Goal: Transaction & Acquisition: Purchase product/service

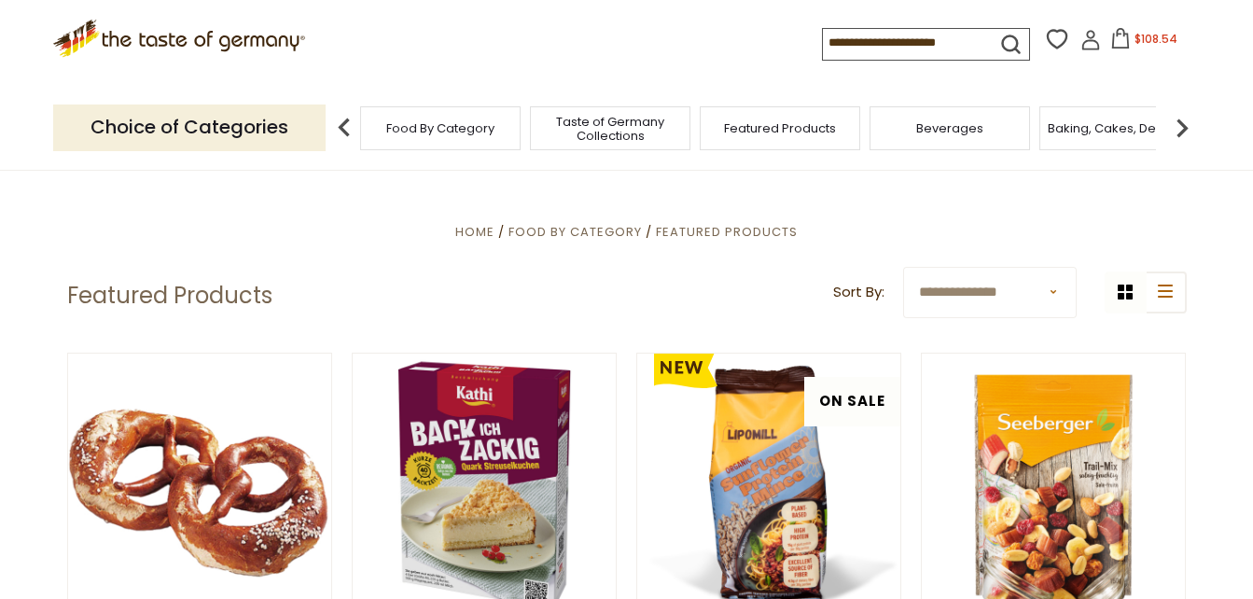
click at [880, 42] on input at bounding box center [902, 42] width 158 height 26
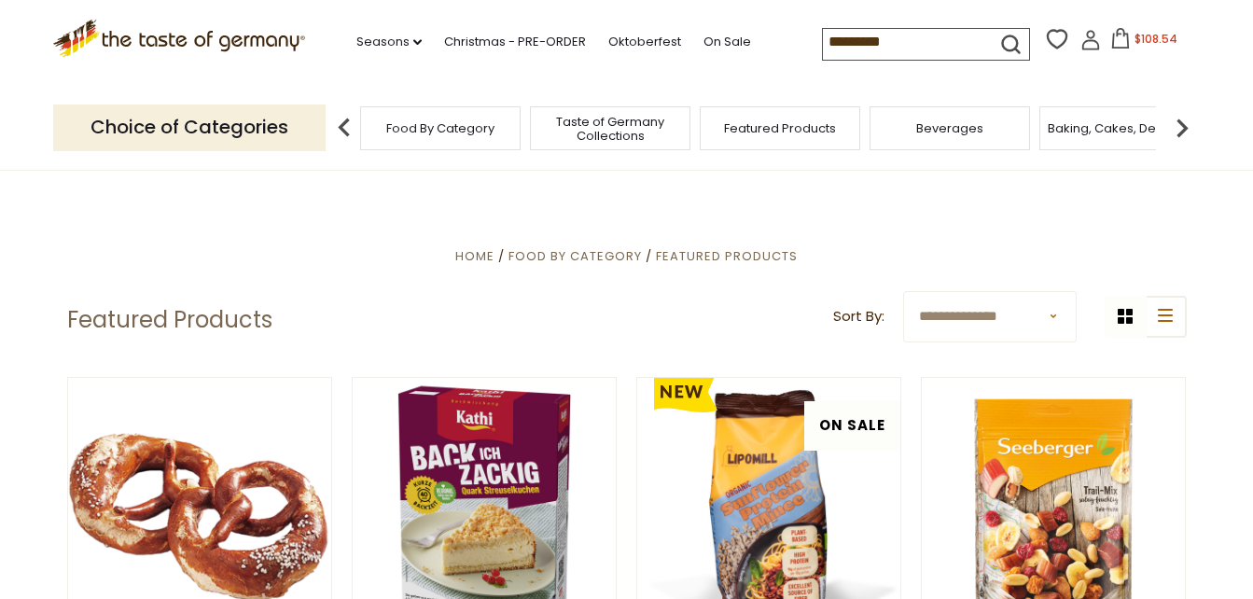
type input "*********"
click at [1004, 37] on icon "submit" at bounding box center [1010, 44] width 25 height 25
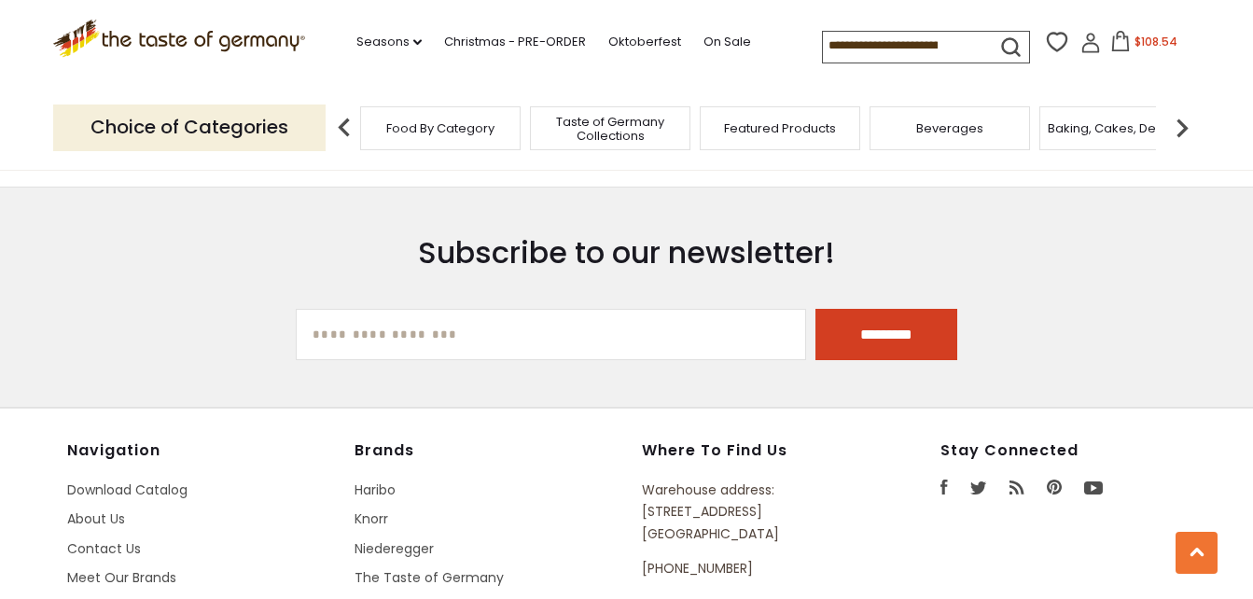
scroll to position [3824, 0]
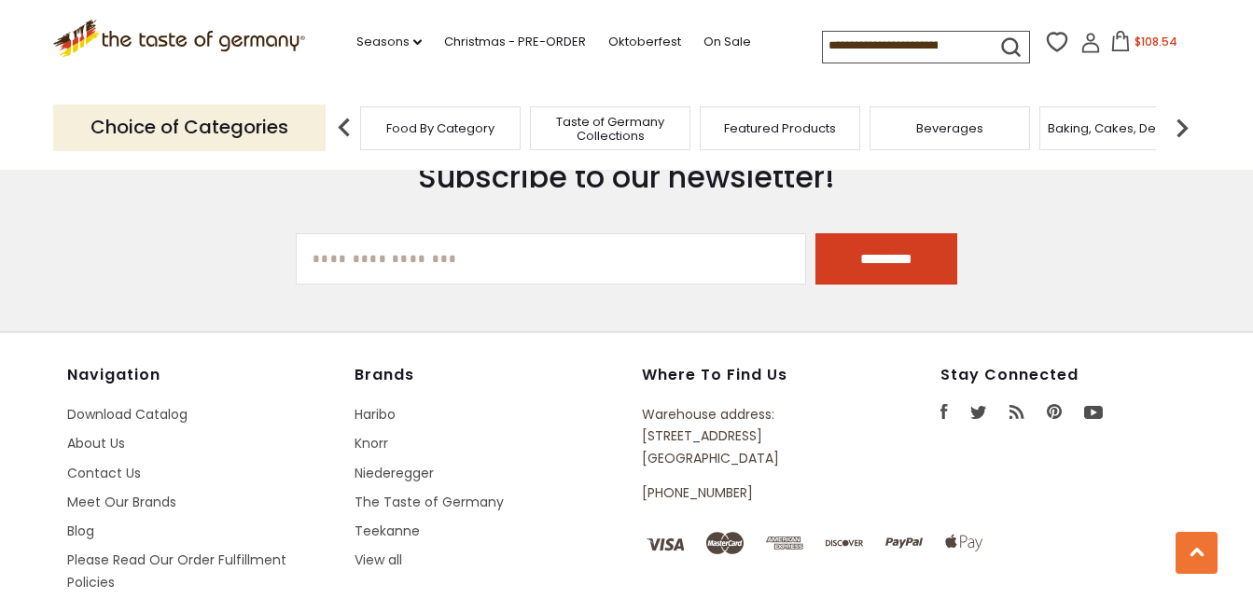
click at [911, 40] on input at bounding box center [902, 45] width 158 height 26
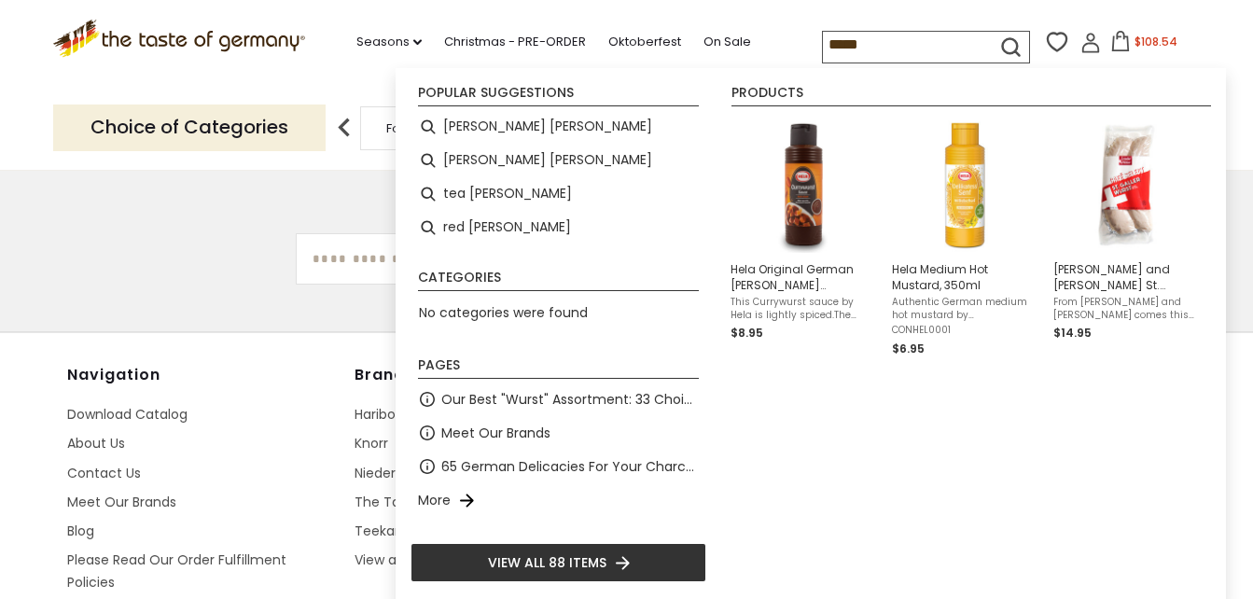
type input "*****"
click at [1003, 39] on icon "submit" at bounding box center [1010, 47] width 25 height 25
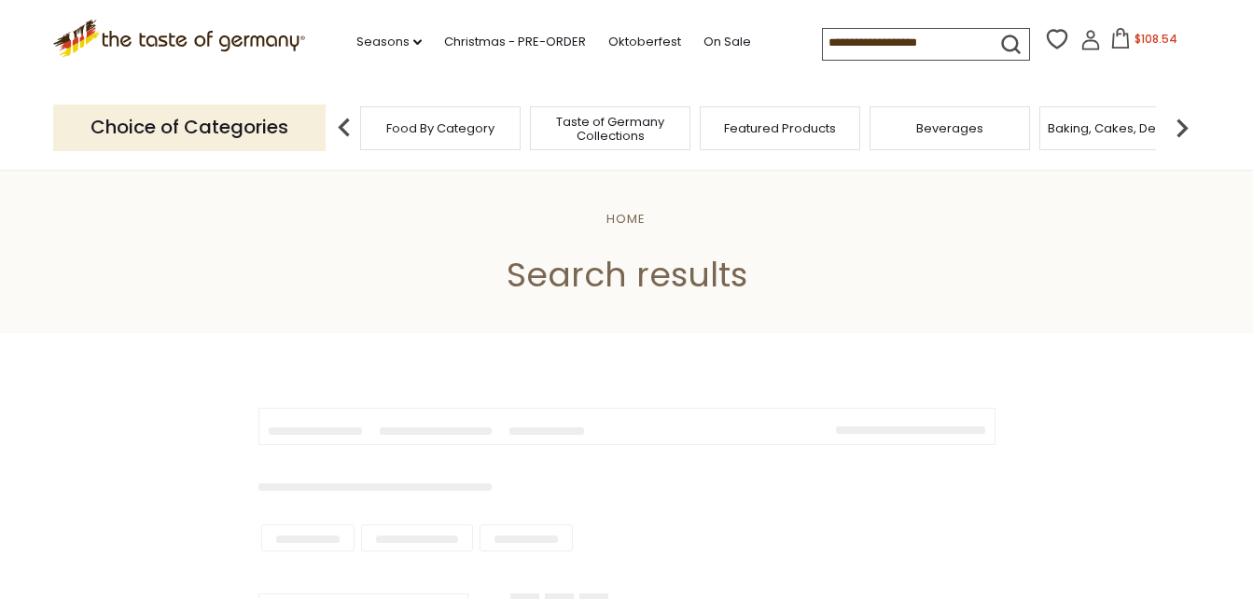
type input "*****"
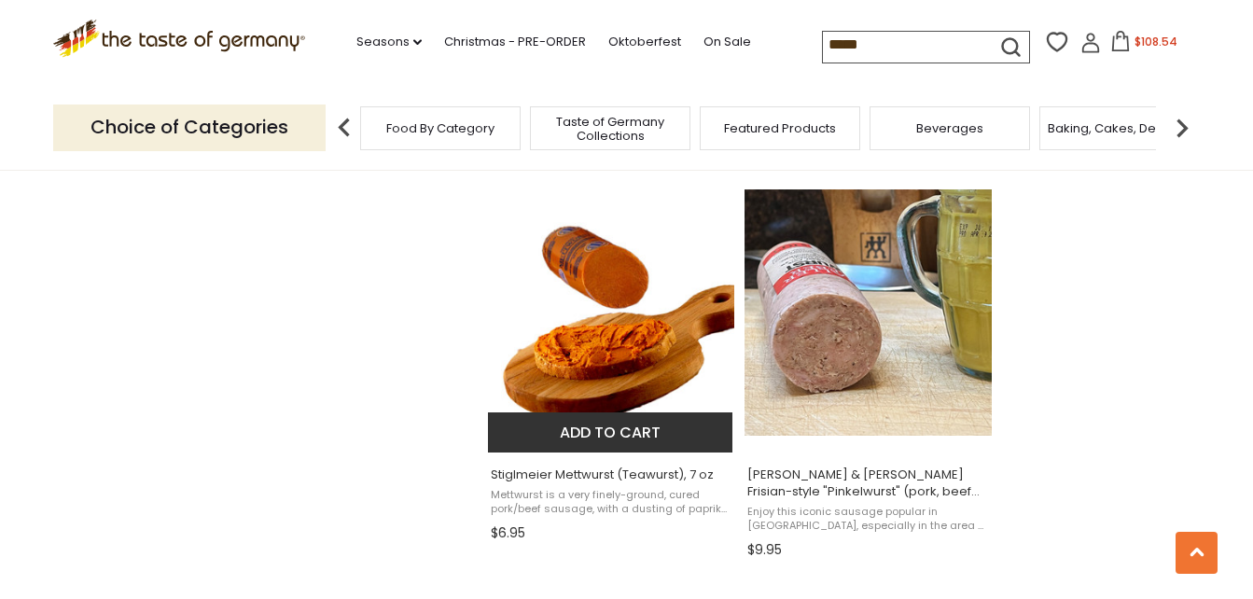
scroll to position [1586, 0]
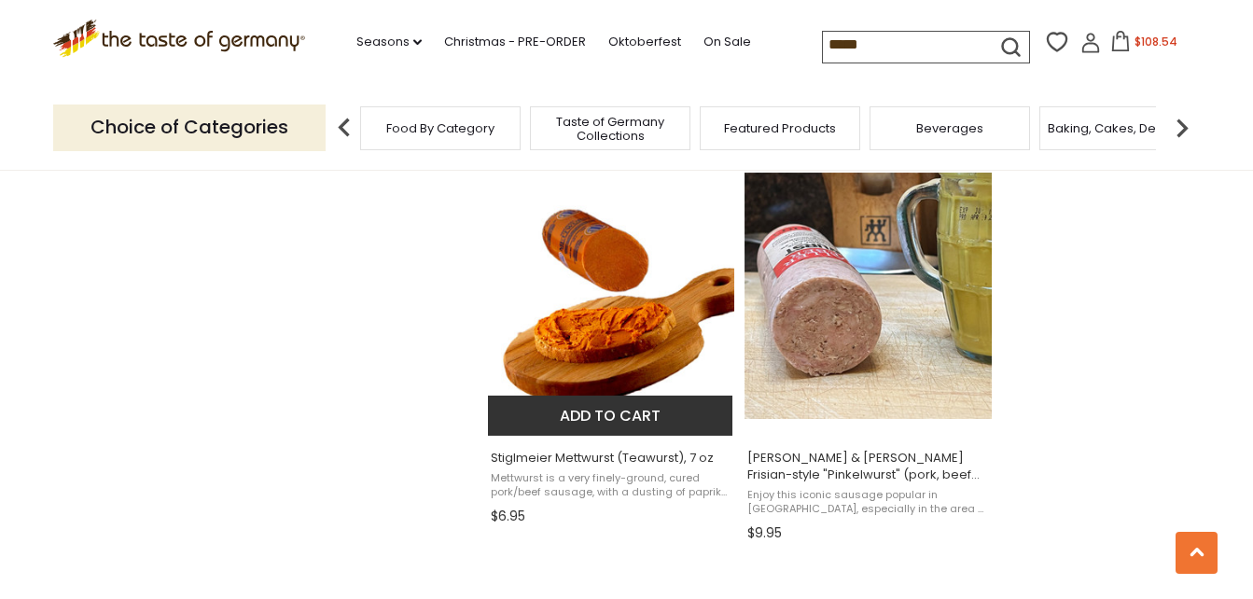
click at [619, 413] on button "Add to cart" at bounding box center [610, 415] width 245 height 40
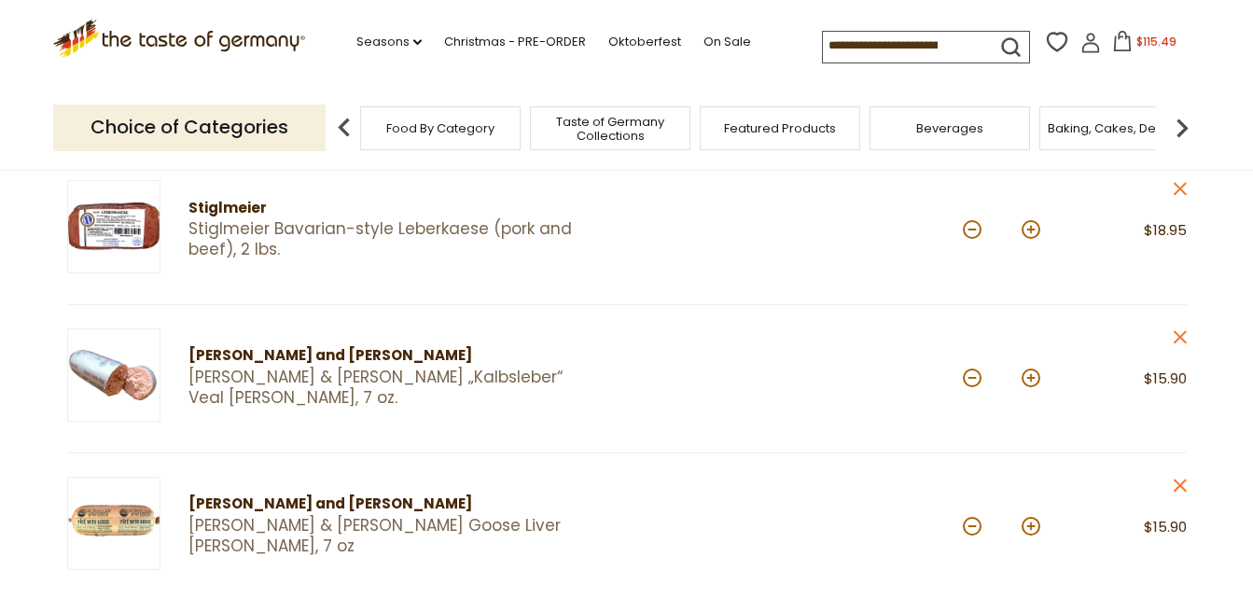
scroll to position [466, 0]
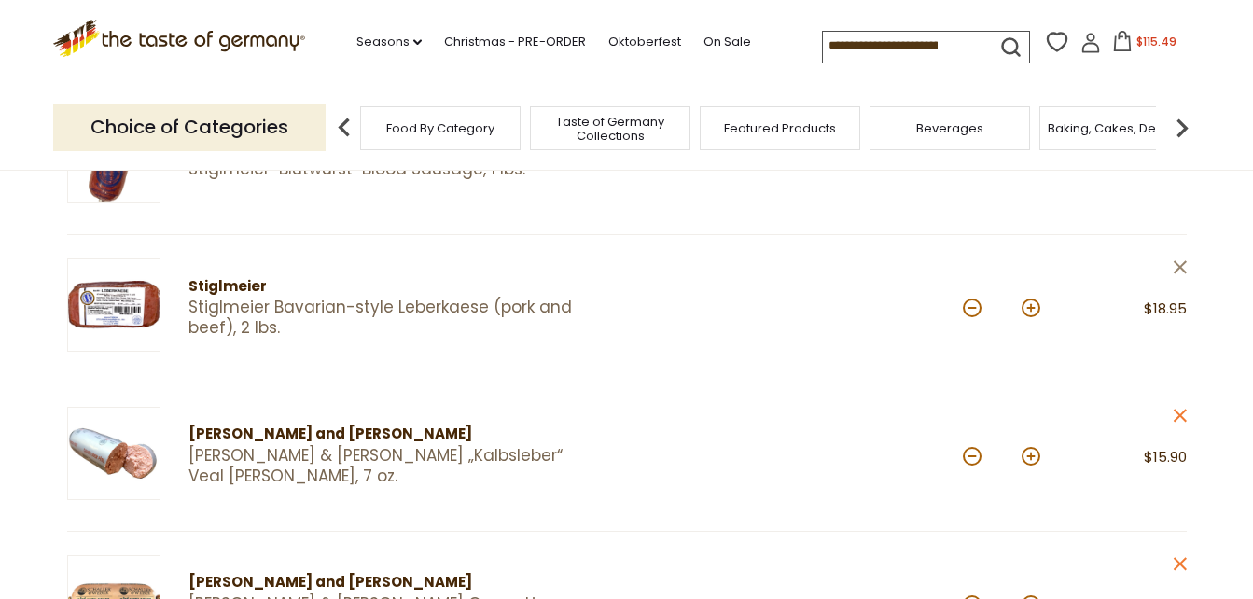
click at [1182, 265] on icon at bounding box center [1178, 266] width 13 height 13
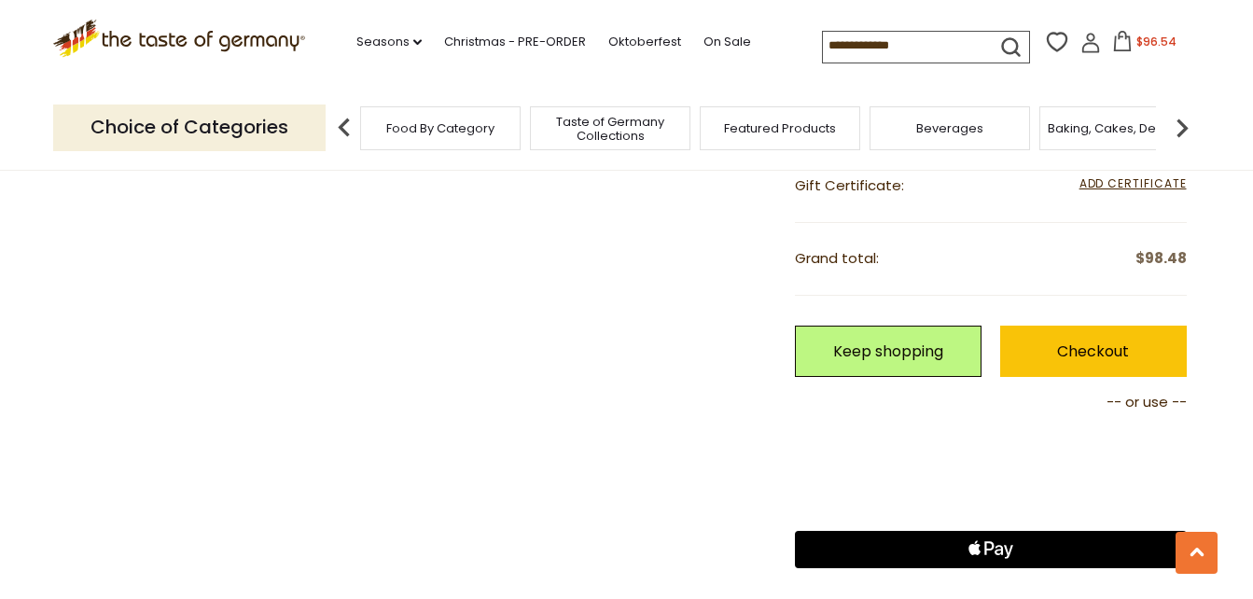
scroll to position [1679, 0]
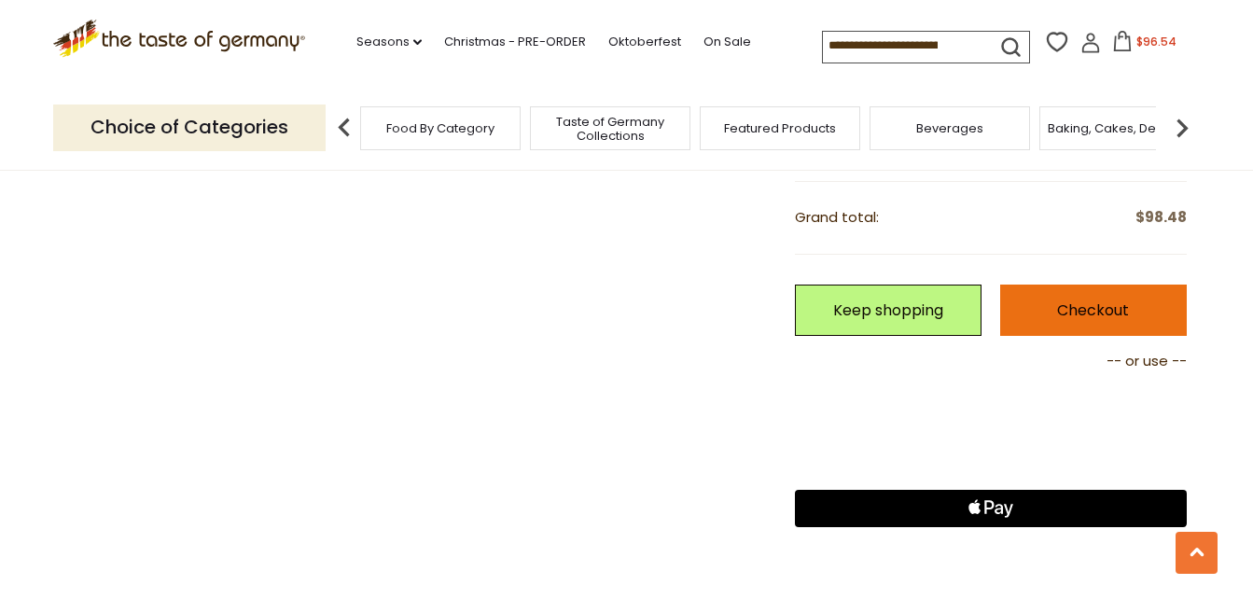
click at [1080, 295] on link "Checkout" at bounding box center [1093, 309] width 187 height 51
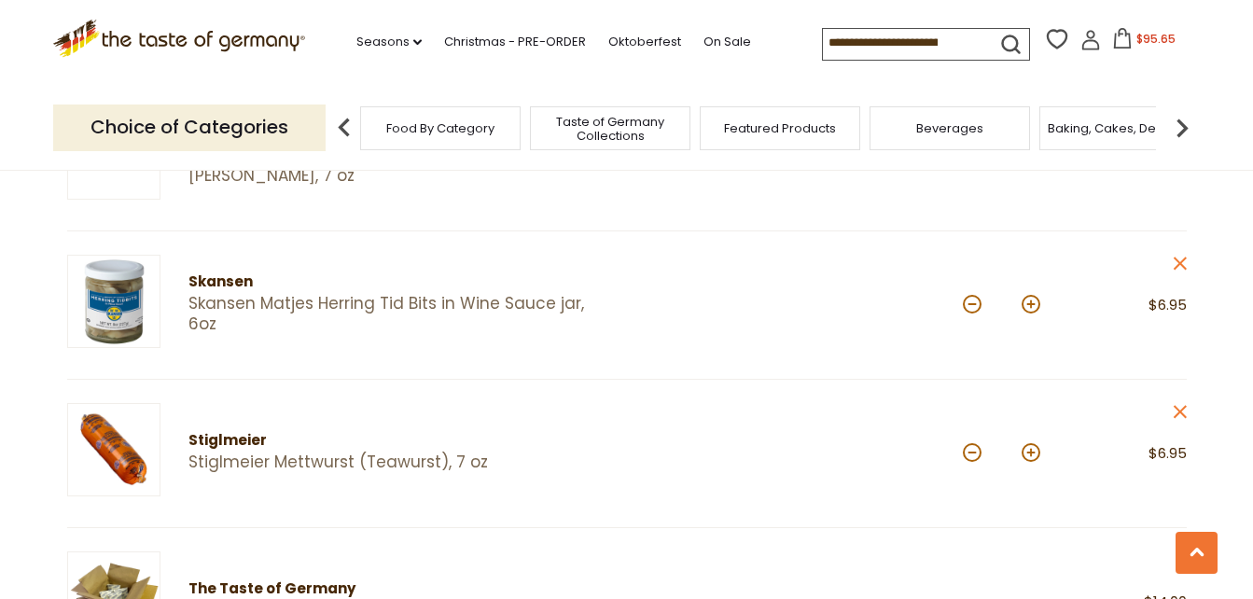
scroll to position [839, 0]
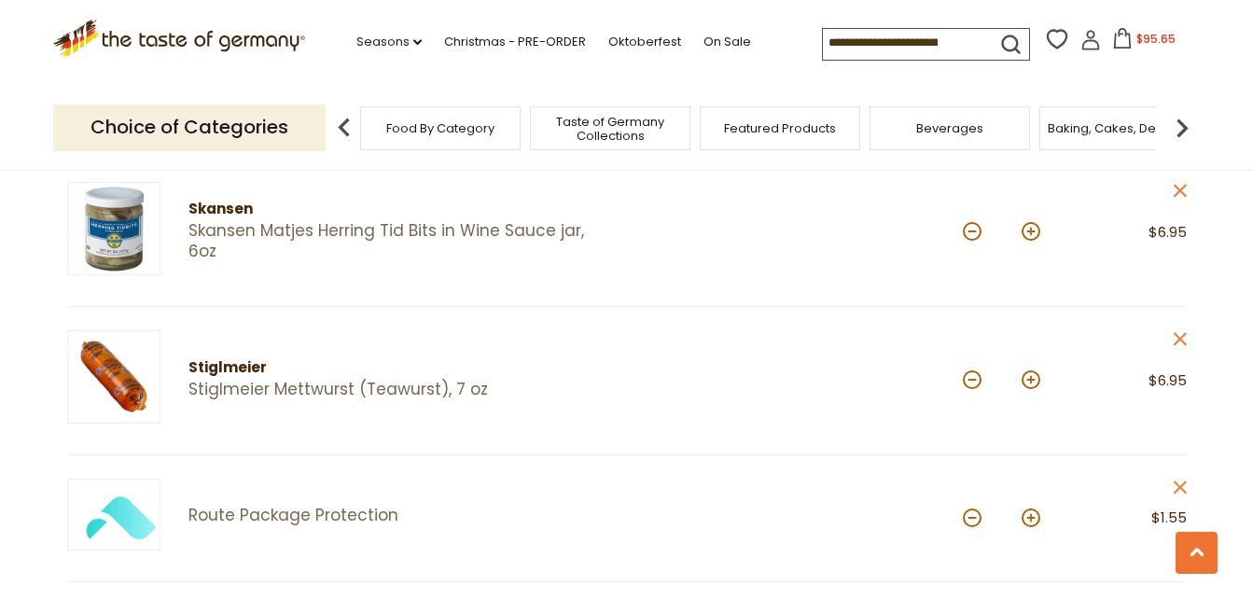
click at [1182, 186] on icon "close" at bounding box center [1179, 191] width 14 height 14
click at [1183, 339] on icon "close" at bounding box center [1179, 339] width 14 height 14
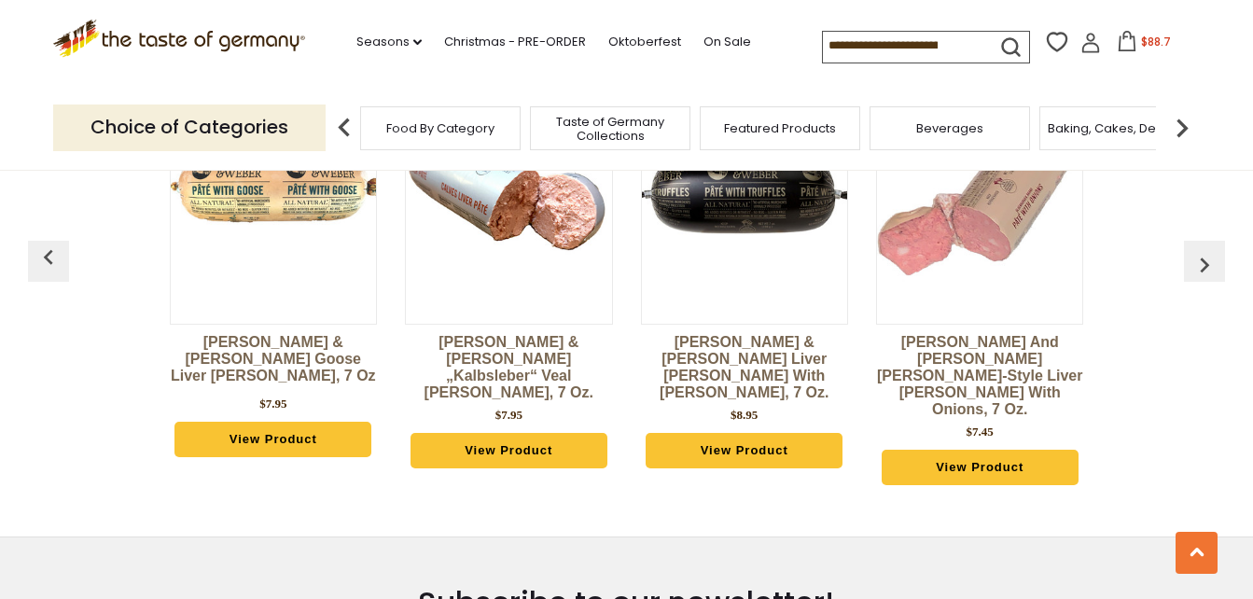
scroll to position [2195, 0]
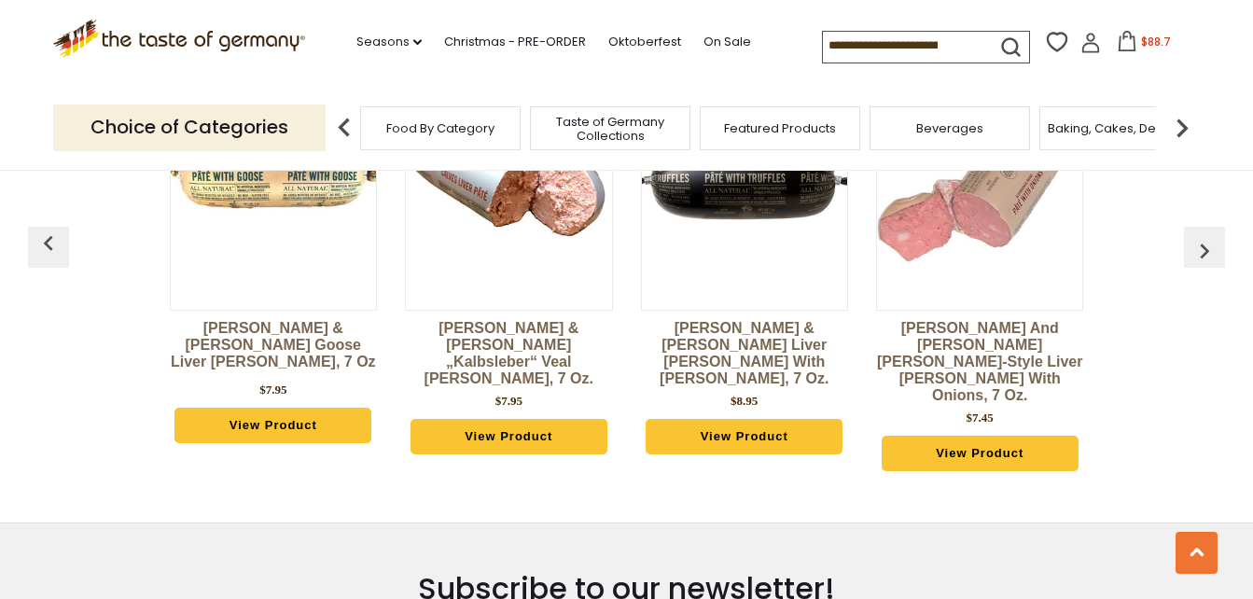
click at [1193, 238] on img "button" at bounding box center [1204, 251] width 30 height 30
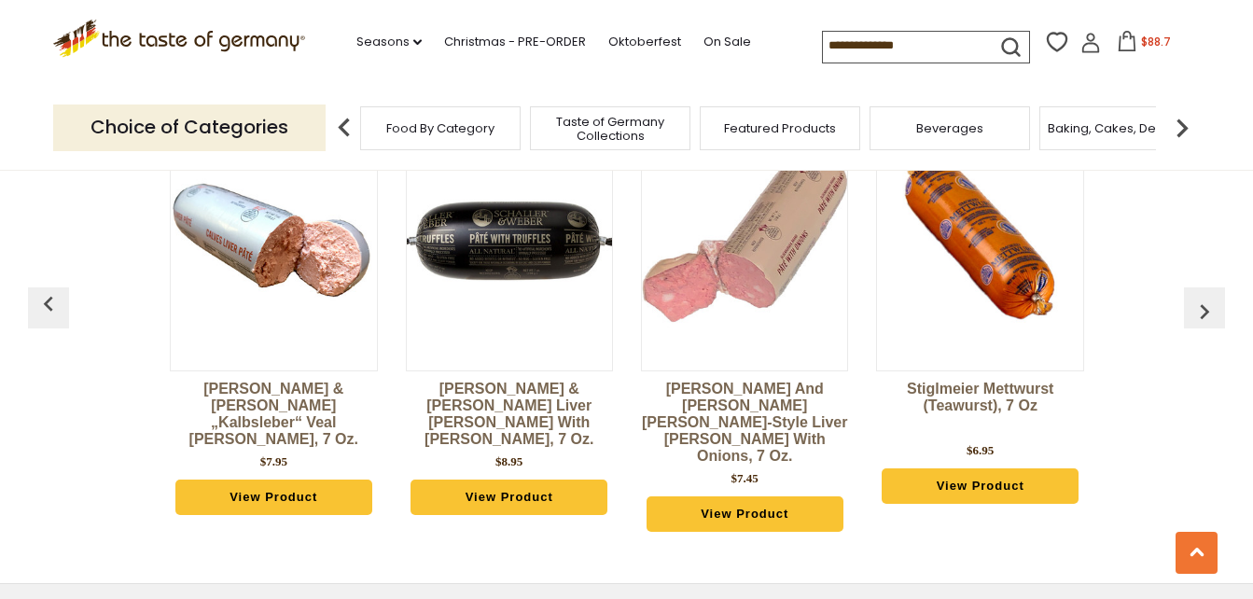
scroll to position [2101, 0]
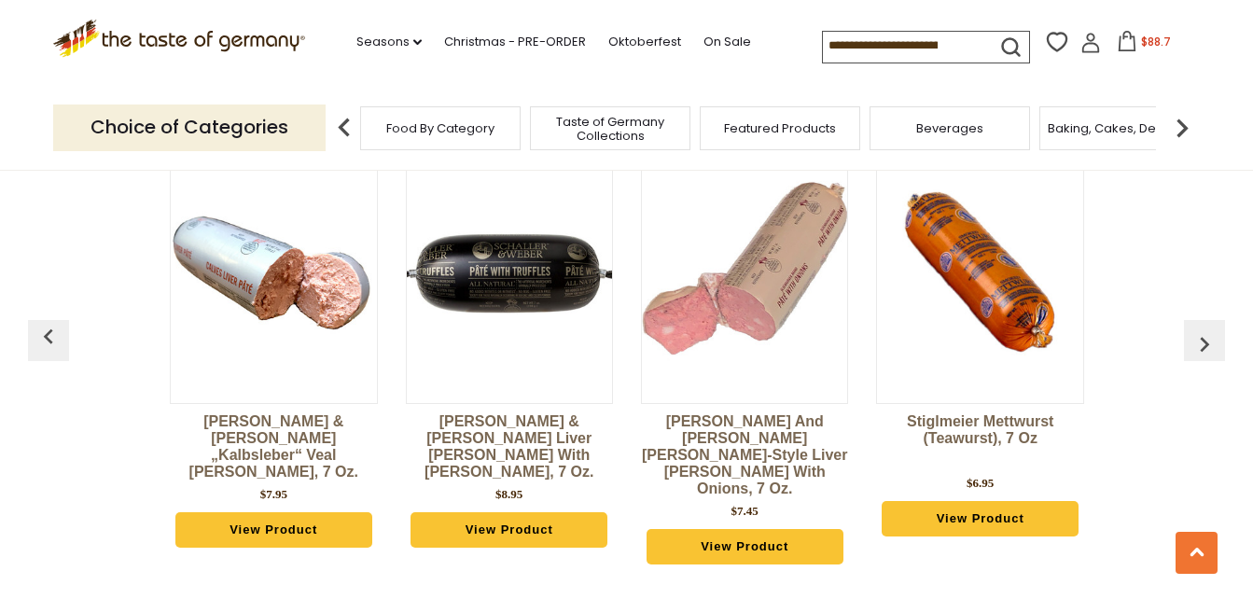
click at [1198, 330] on img "button" at bounding box center [1204, 344] width 30 height 30
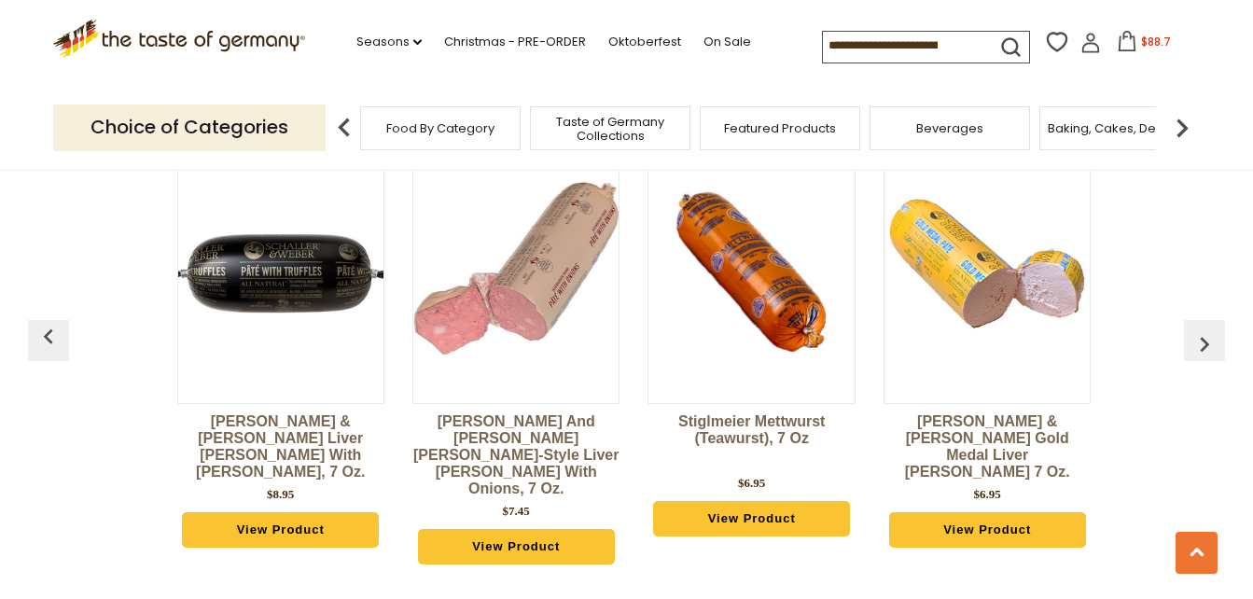
scroll to position [0, 470]
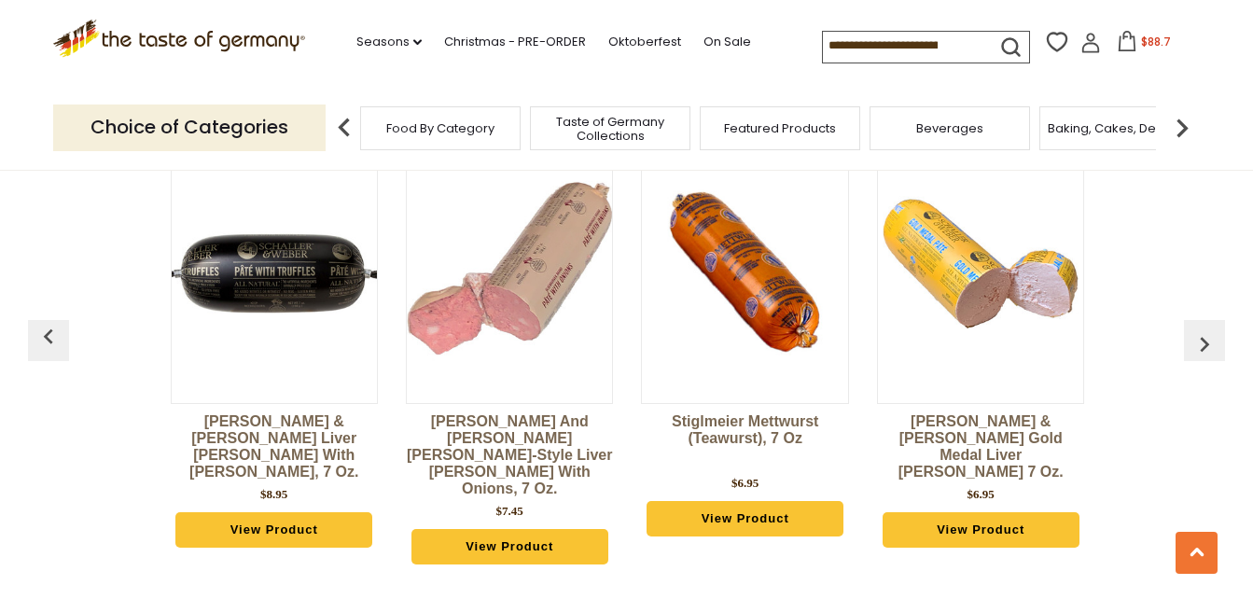
click at [1198, 333] on img "button" at bounding box center [1204, 344] width 30 height 30
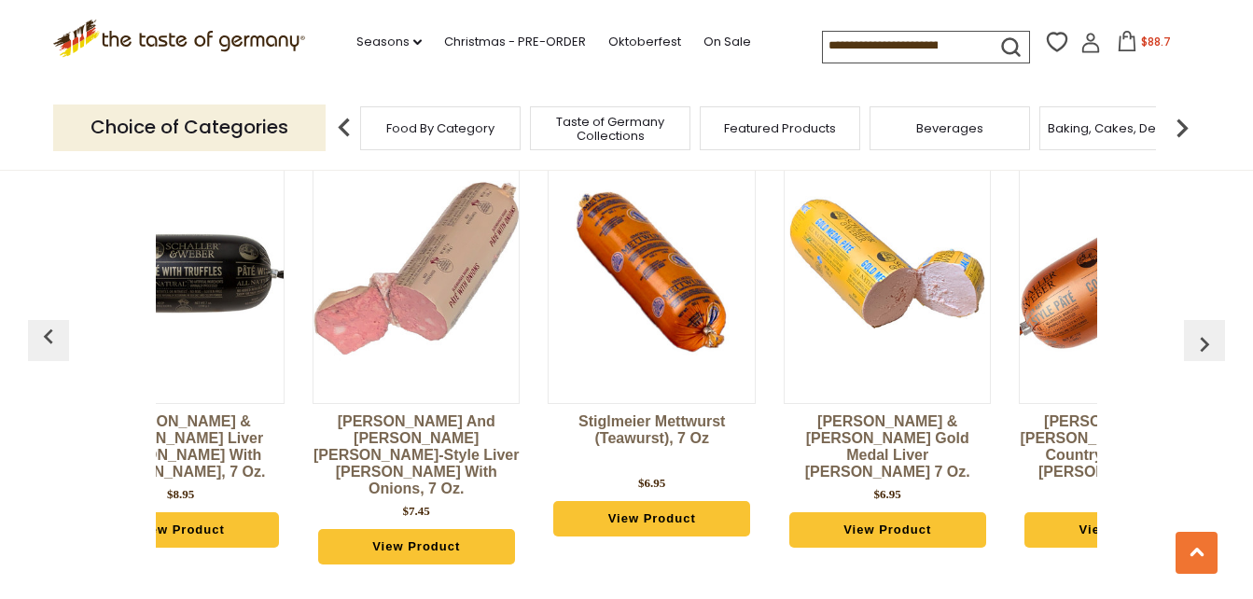
scroll to position [0, 705]
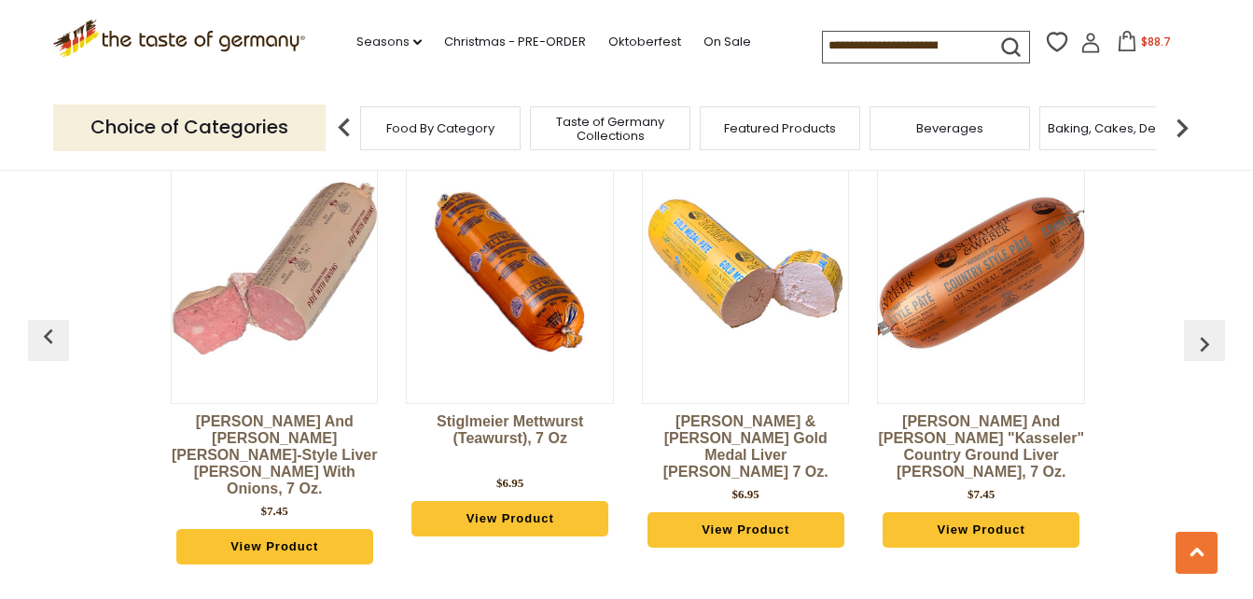
click at [1195, 332] on img "button" at bounding box center [1204, 344] width 30 height 30
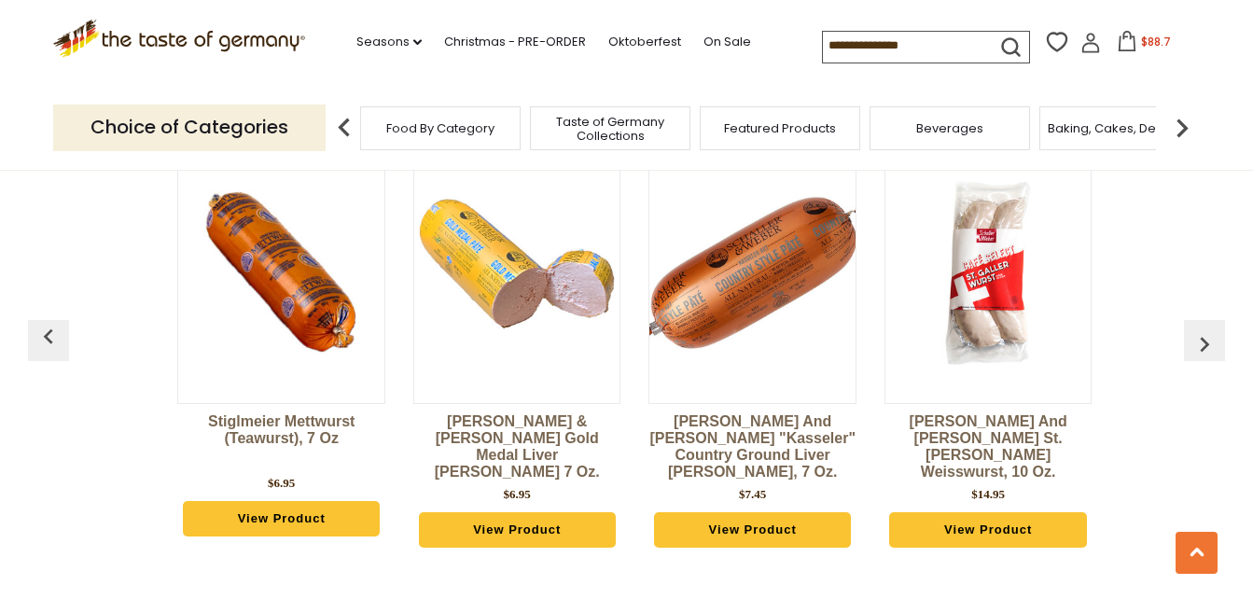
scroll to position [0, 940]
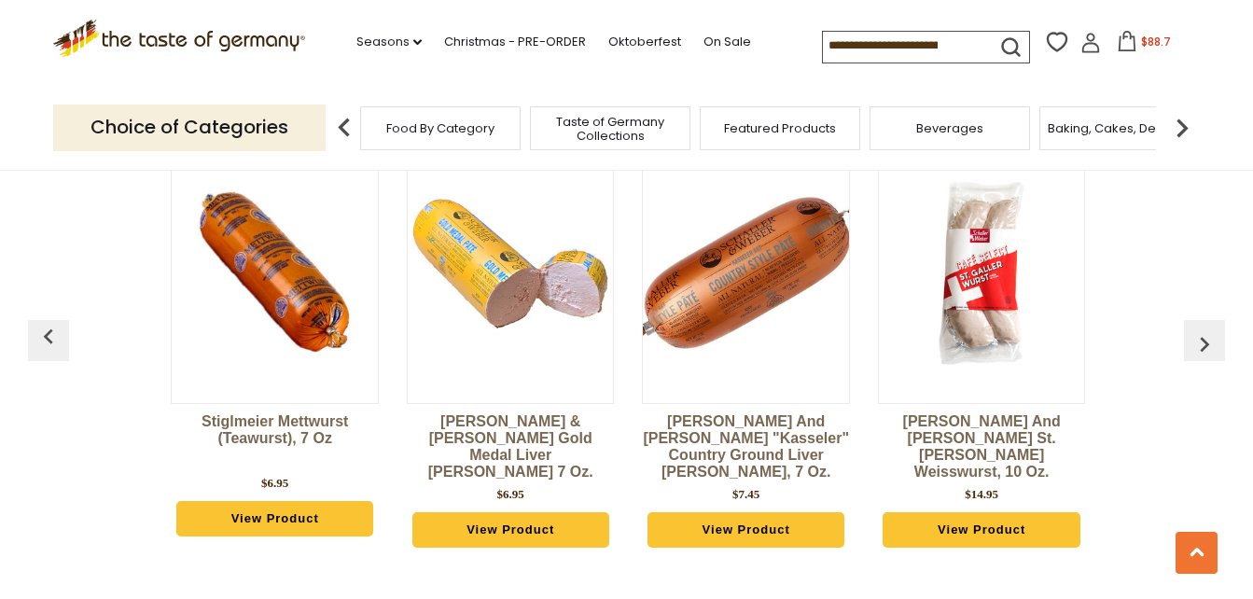
click at [1193, 329] on img "button" at bounding box center [1204, 344] width 30 height 30
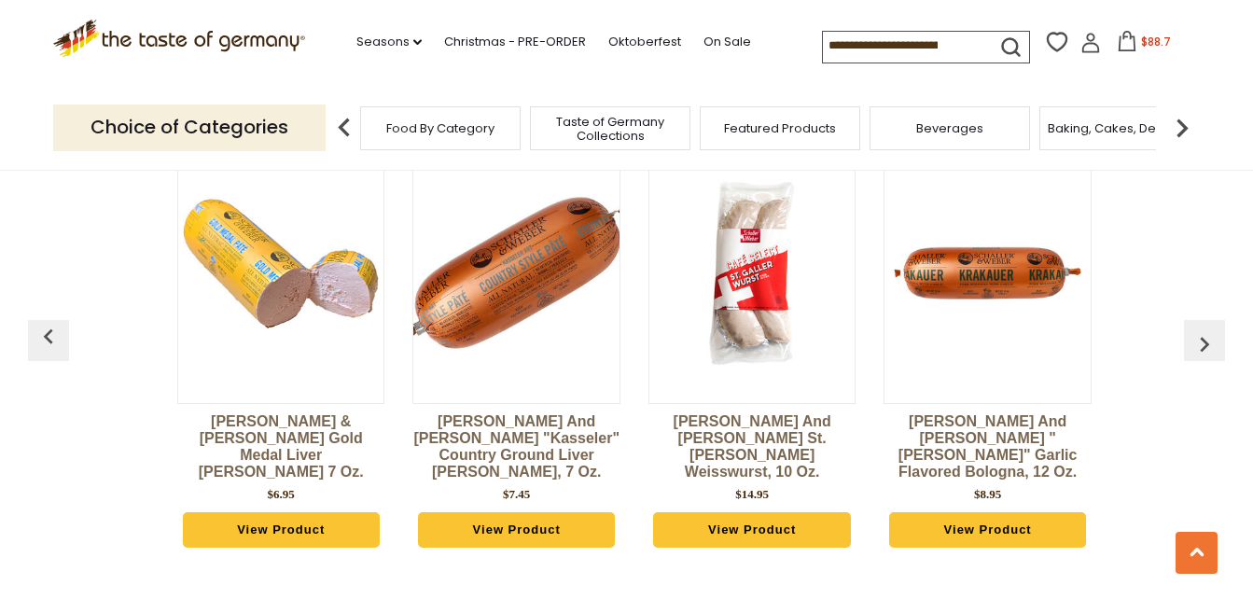
scroll to position [0, 1175]
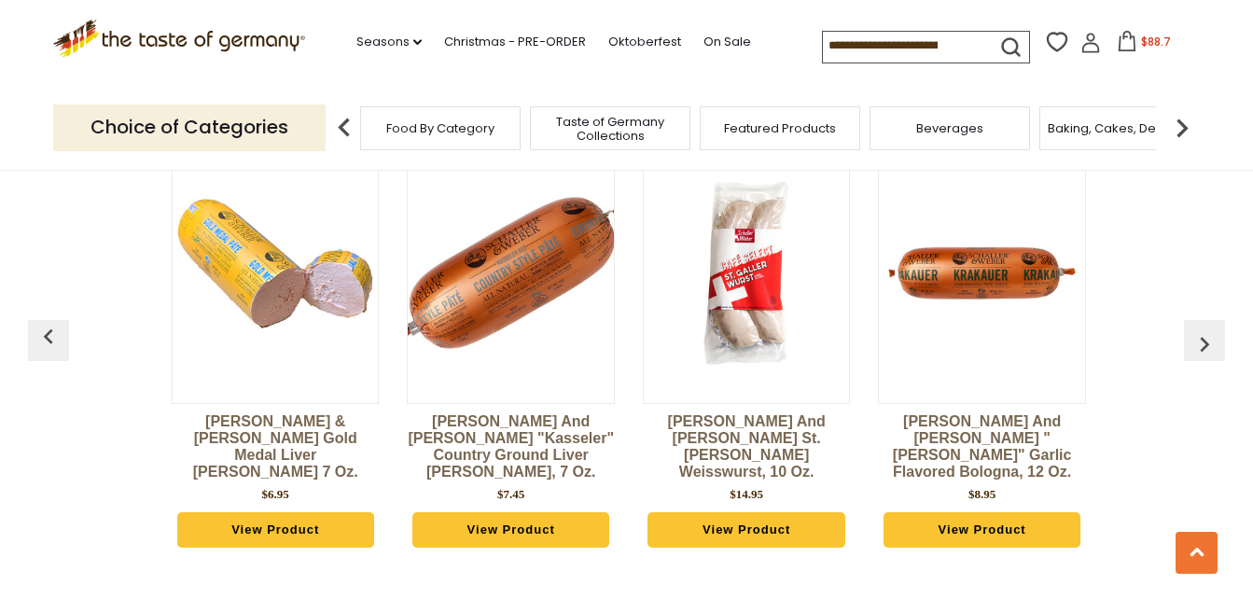
click at [1190, 329] on img "button" at bounding box center [1204, 344] width 30 height 30
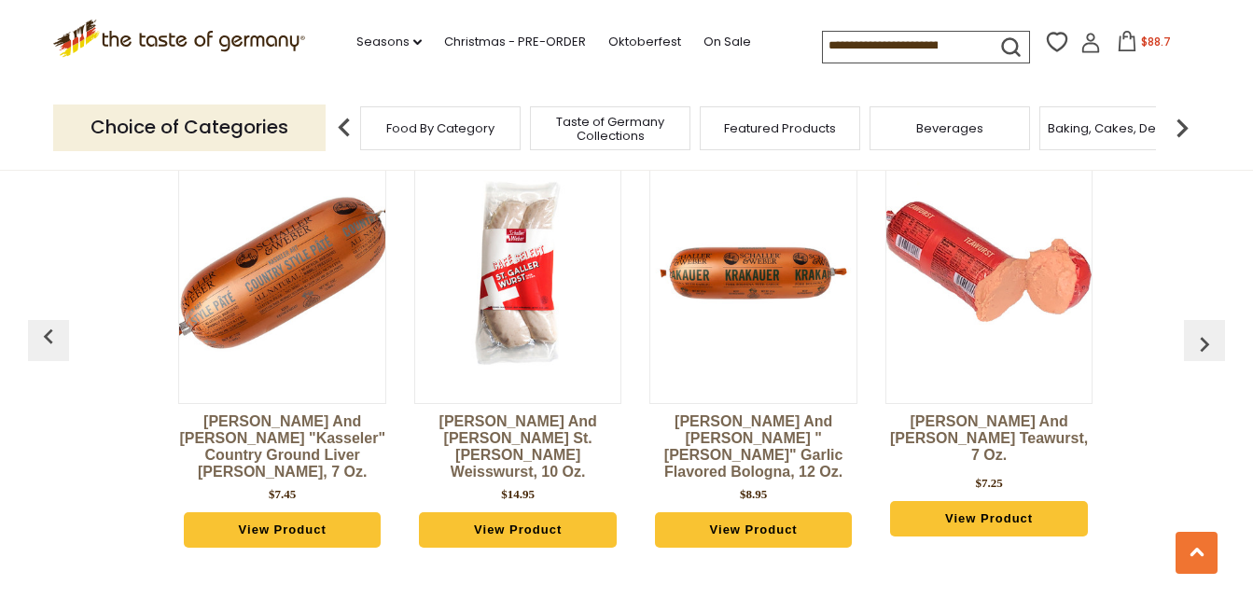
scroll to position [0, 1410]
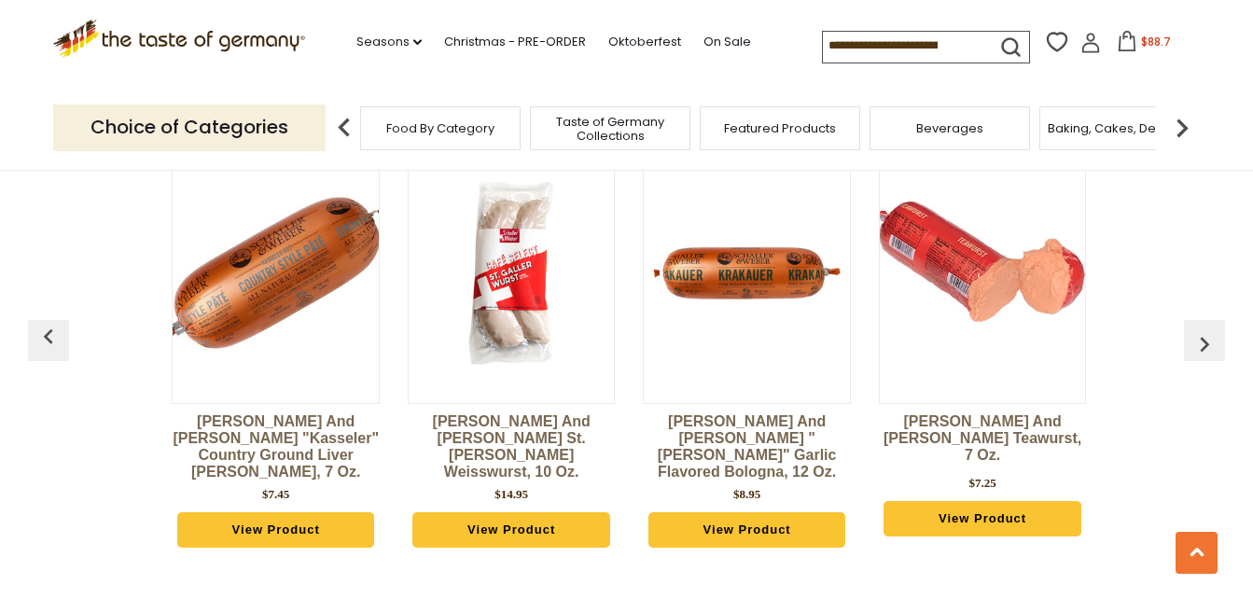
click at [1188, 325] on button "button" at bounding box center [1204, 340] width 41 height 41
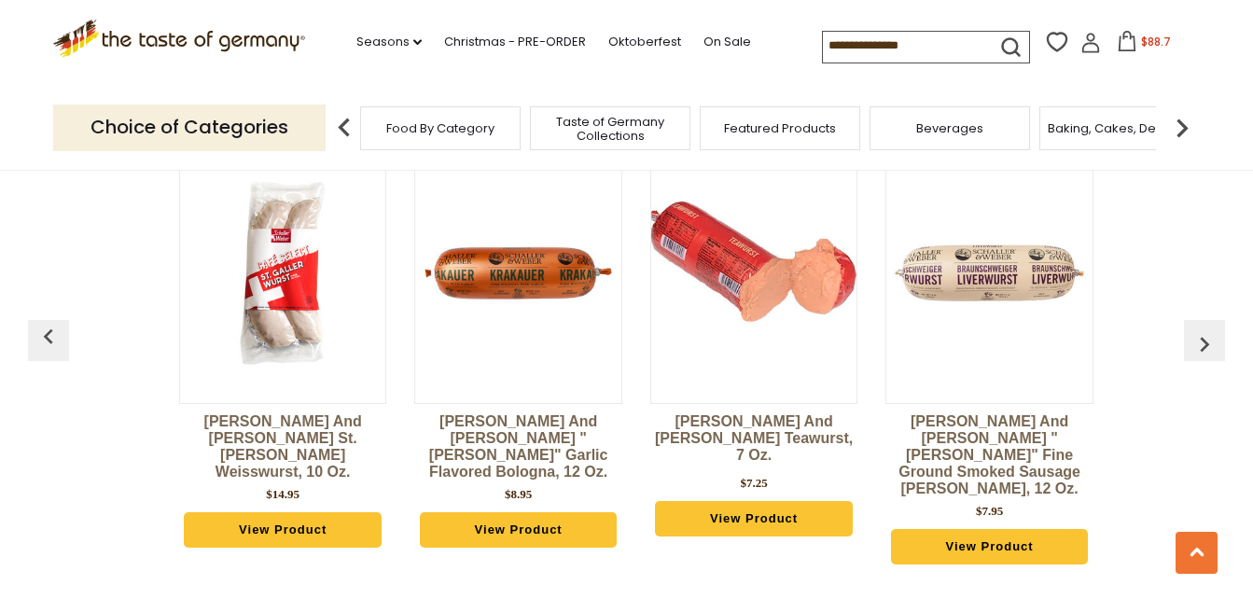
scroll to position [0, 1645]
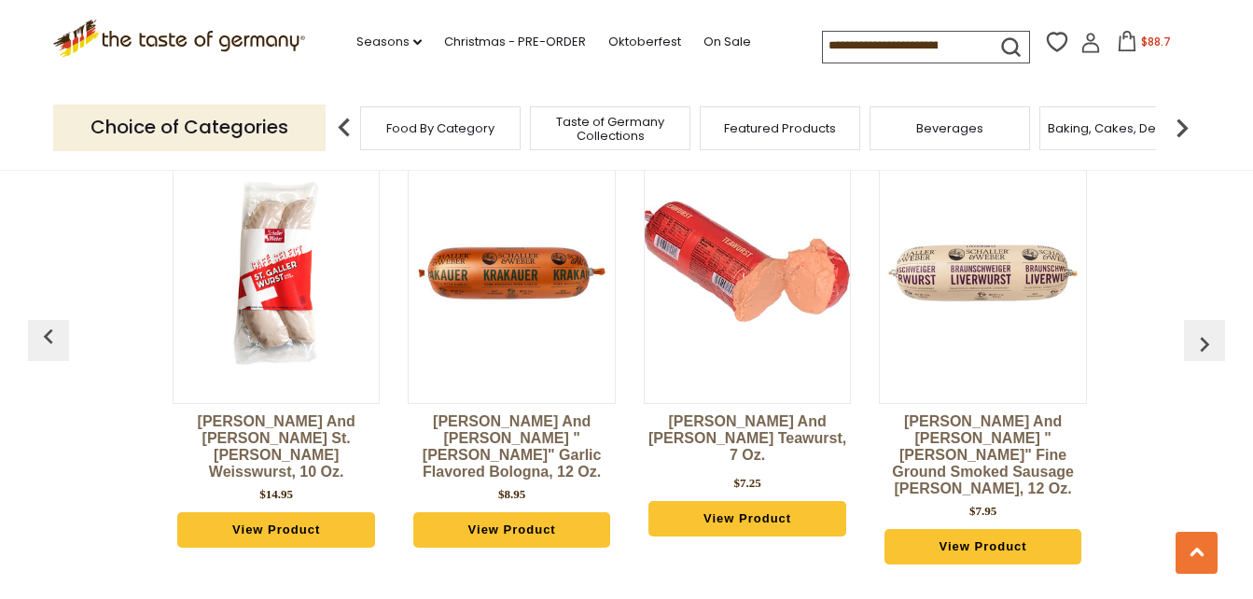
click at [1188, 325] on button "button" at bounding box center [1204, 340] width 41 height 41
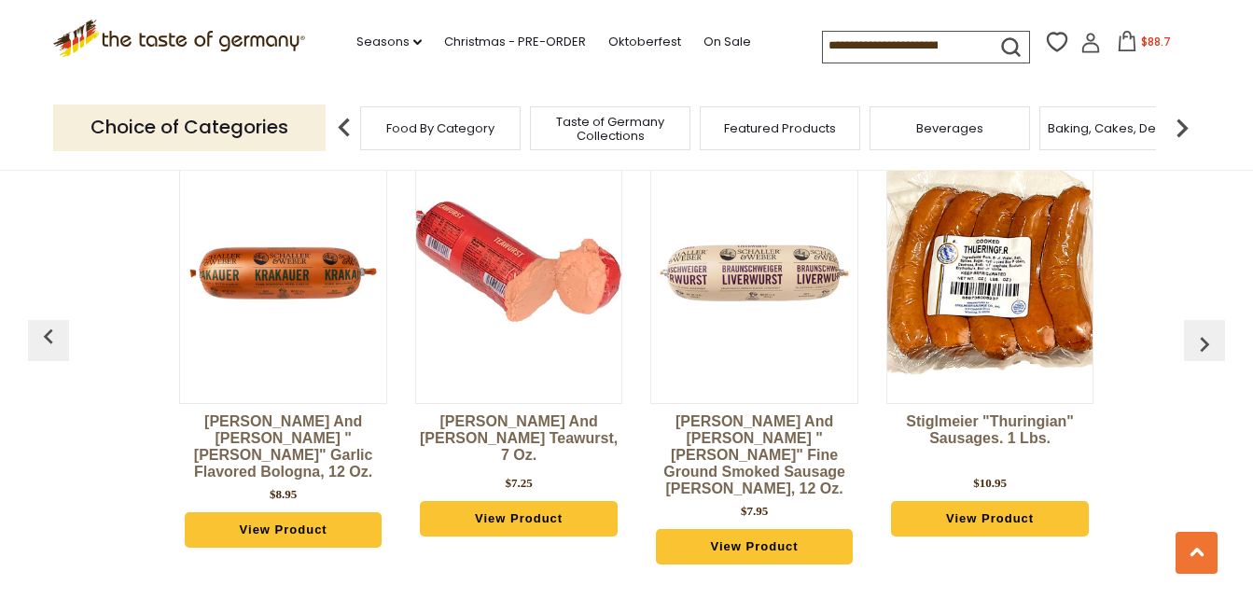
scroll to position [0, 1880]
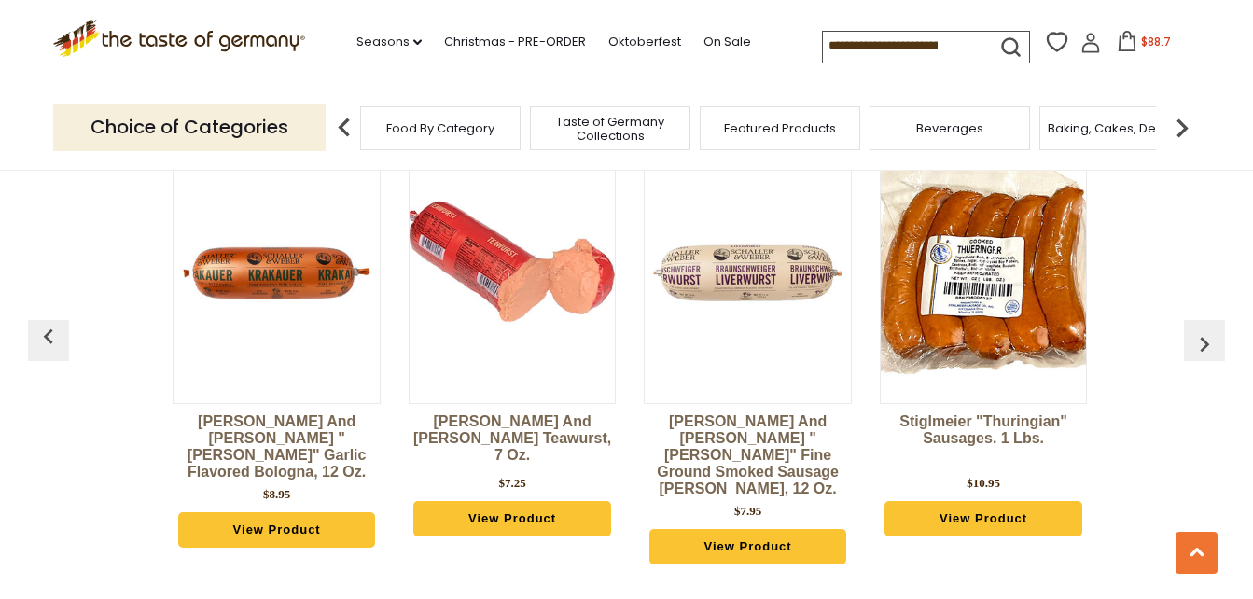
click at [1187, 324] on button "button" at bounding box center [1204, 340] width 41 height 41
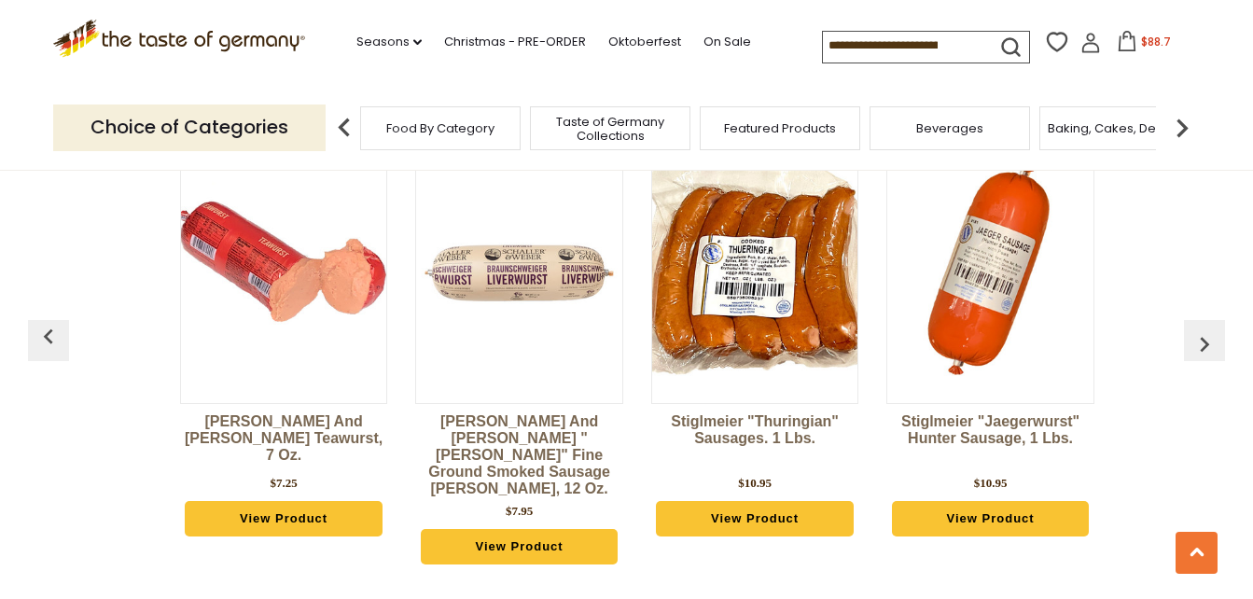
scroll to position [0, 2115]
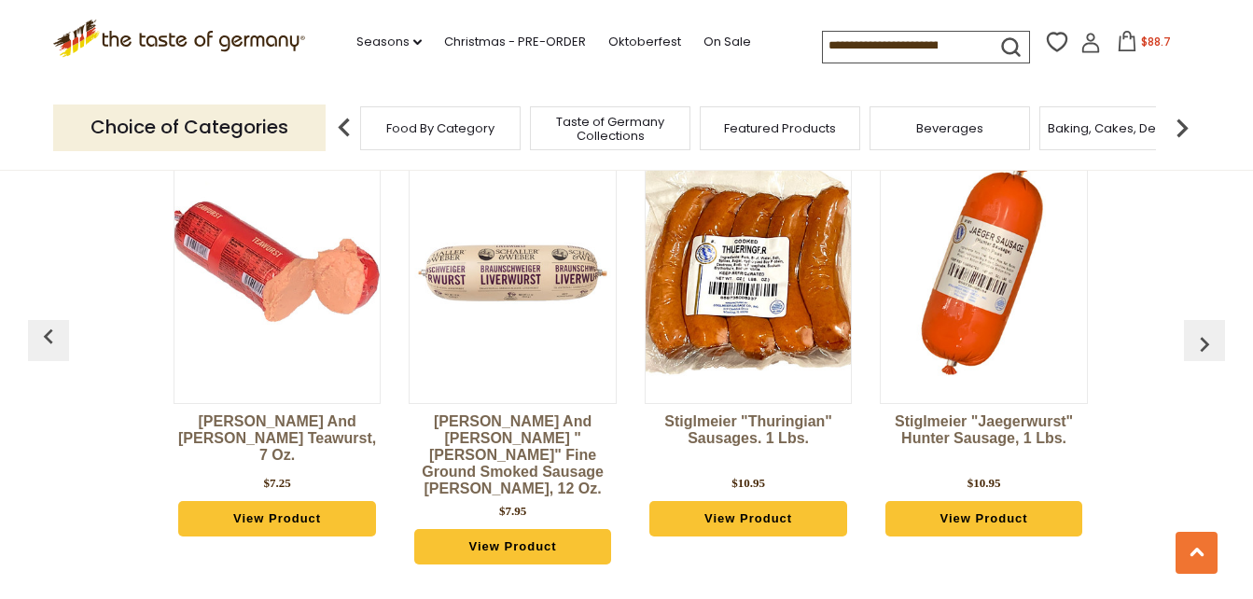
click at [1187, 324] on button "button" at bounding box center [1204, 340] width 41 height 41
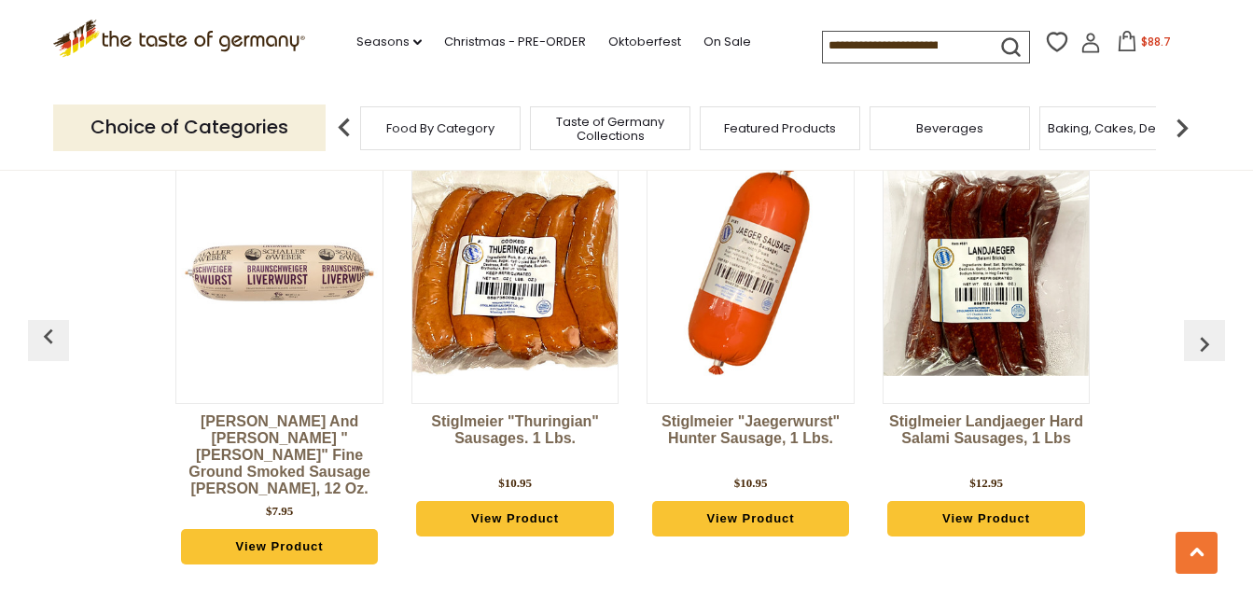
scroll to position [0, 2350]
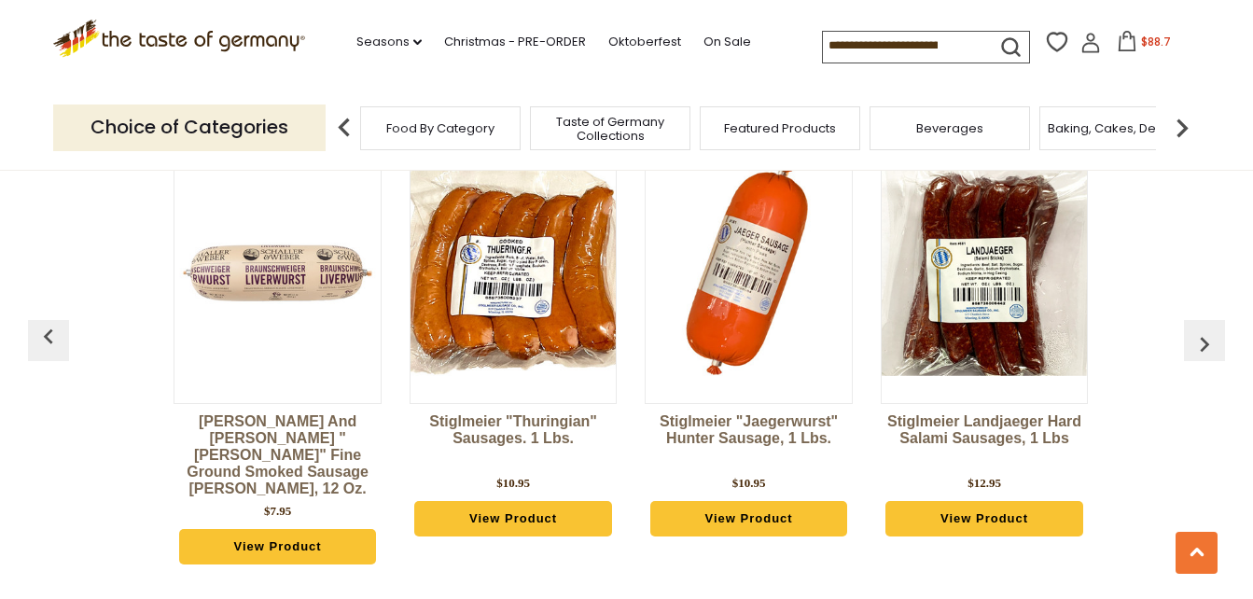
click at [1187, 324] on button "button" at bounding box center [1204, 340] width 41 height 41
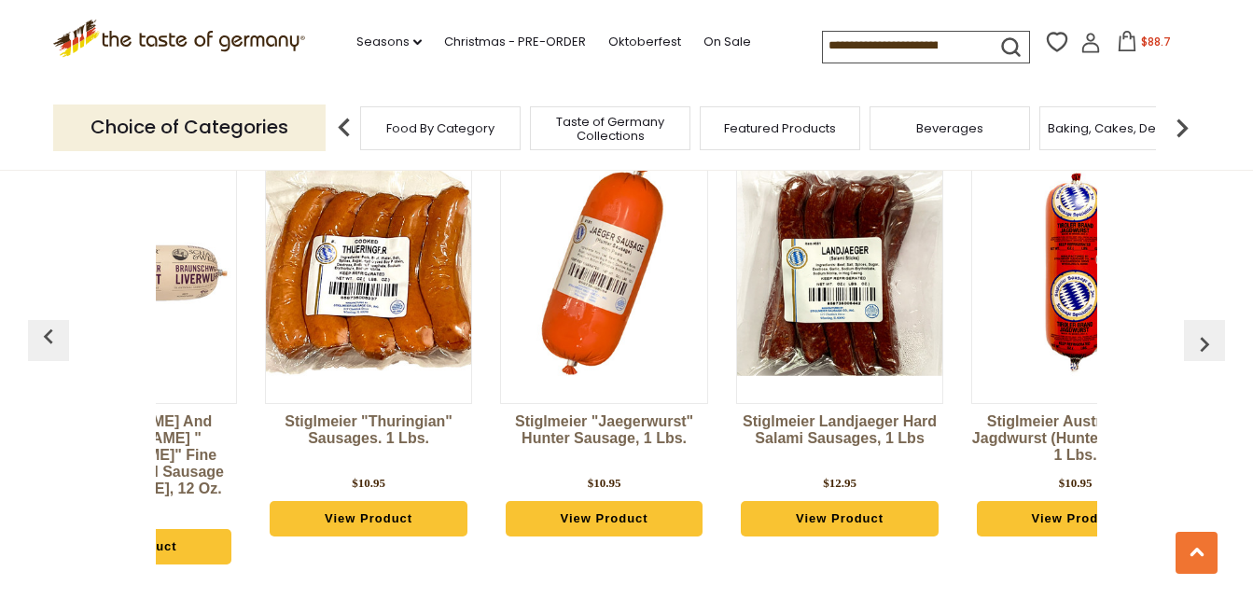
scroll to position [0, 2585]
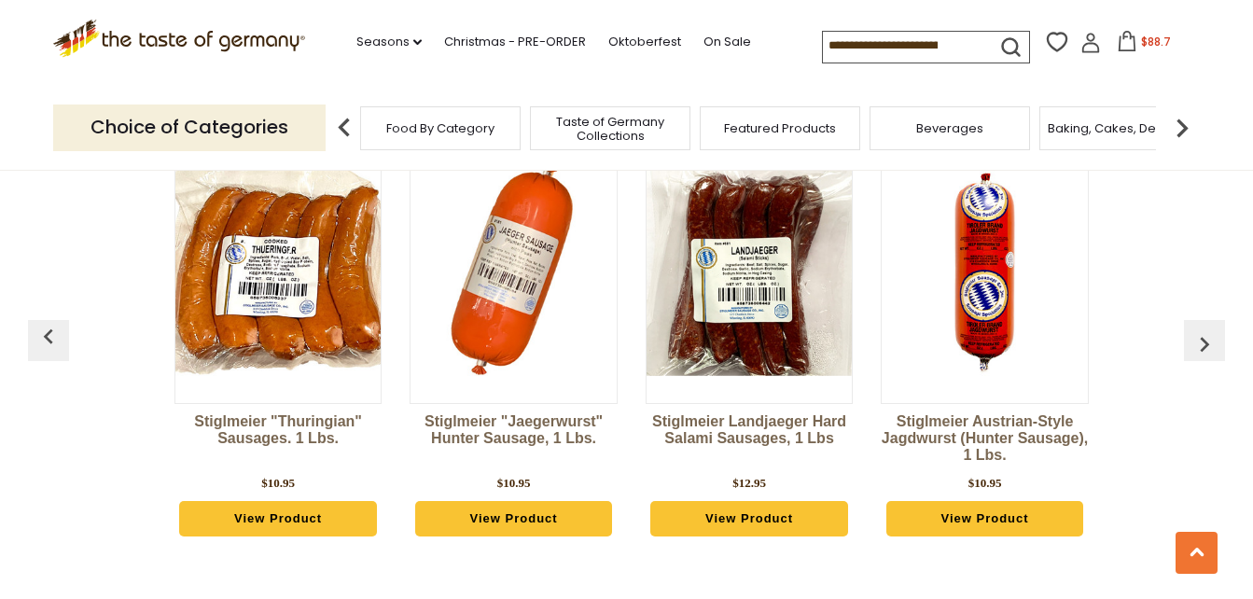
click at [1187, 324] on button "button" at bounding box center [1204, 340] width 41 height 41
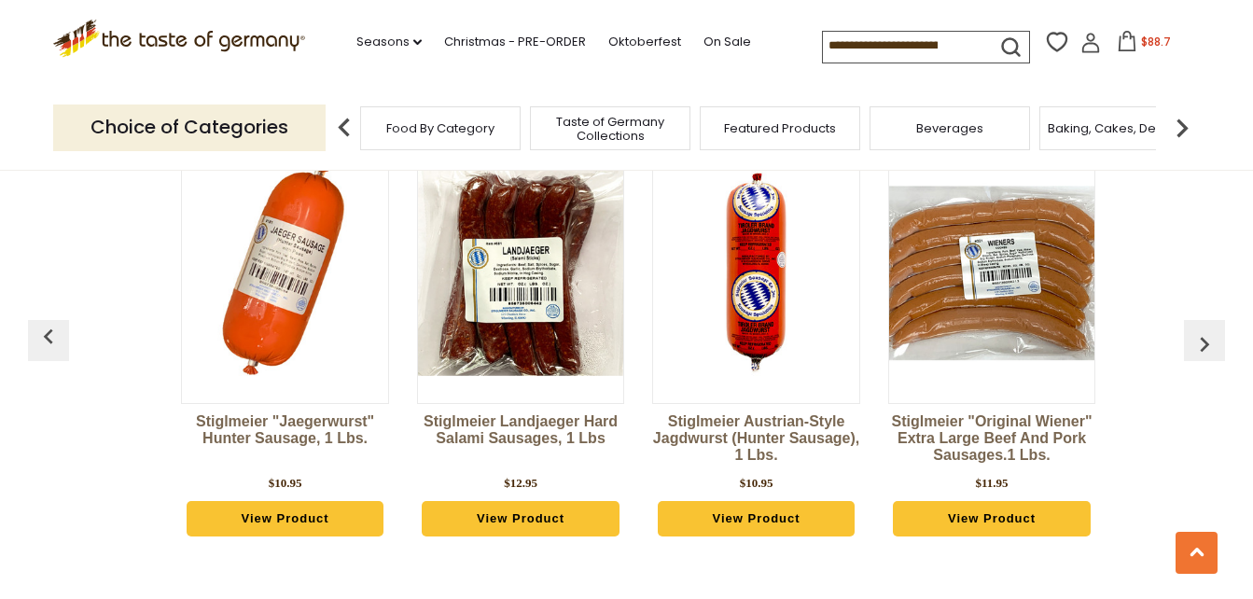
scroll to position [0, 2820]
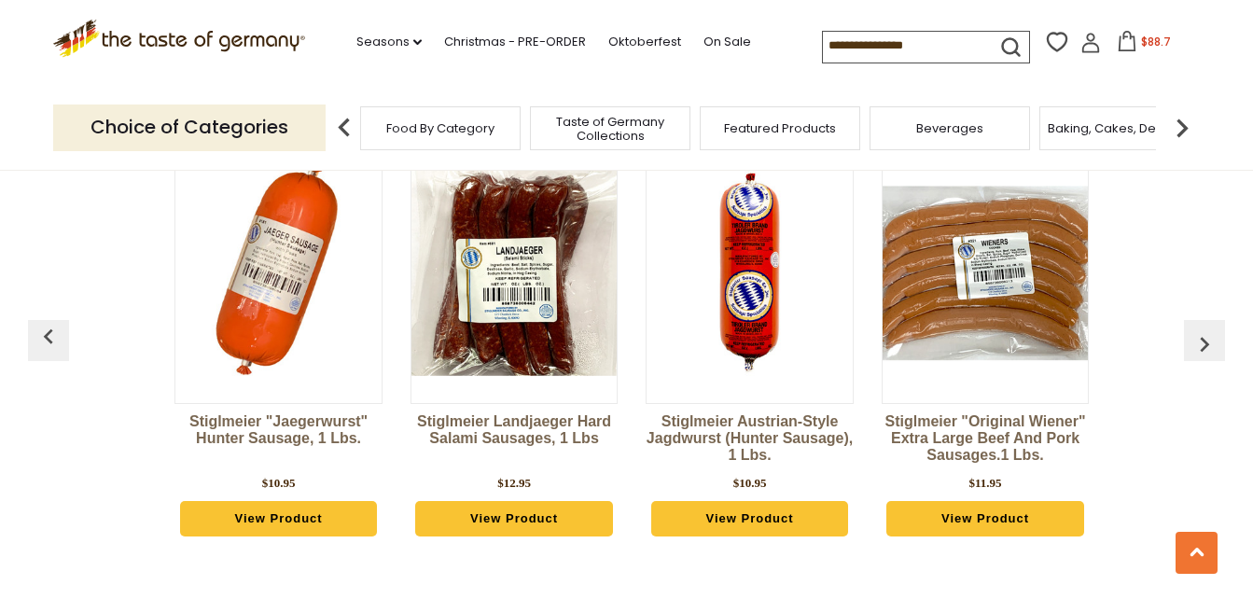
click at [1187, 324] on button "button" at bounding box center [1204, 340] width 41 height 41
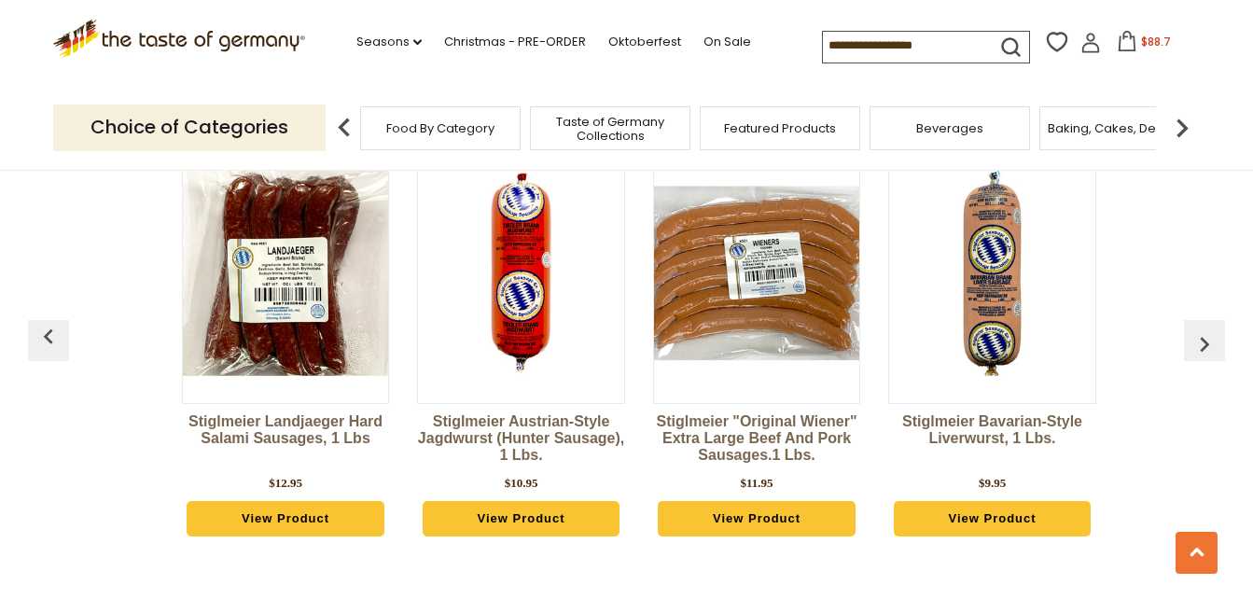
scroll to position [0, 3055]
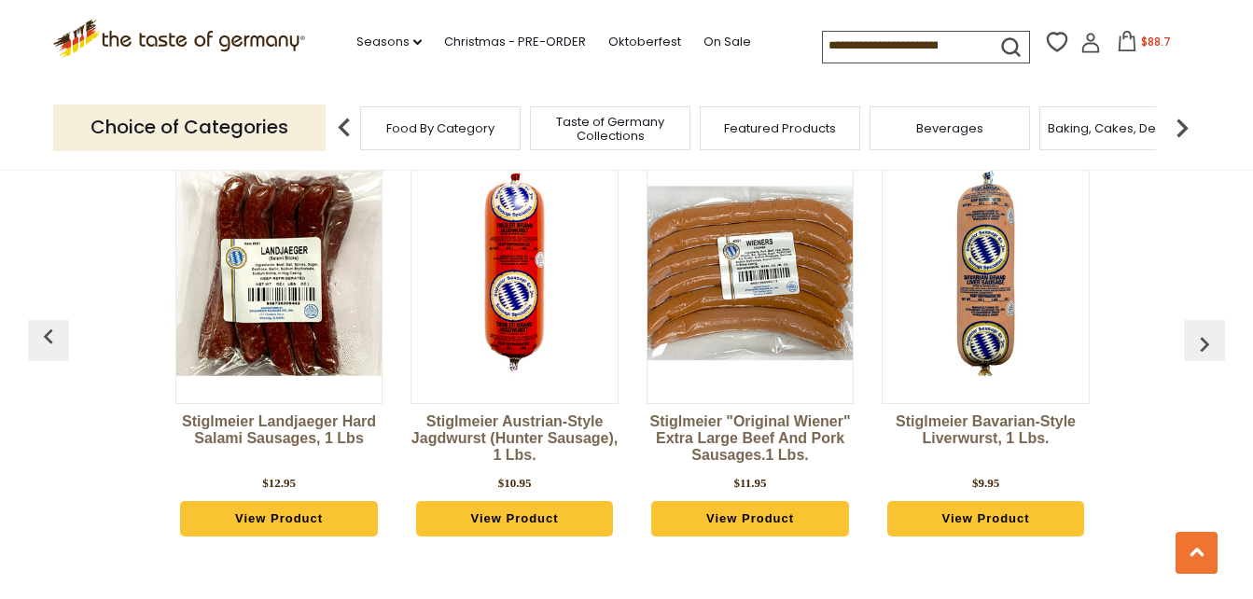
click at [1202, 332] on img "button" at bounding box center [1204, 344] width 30 height 30
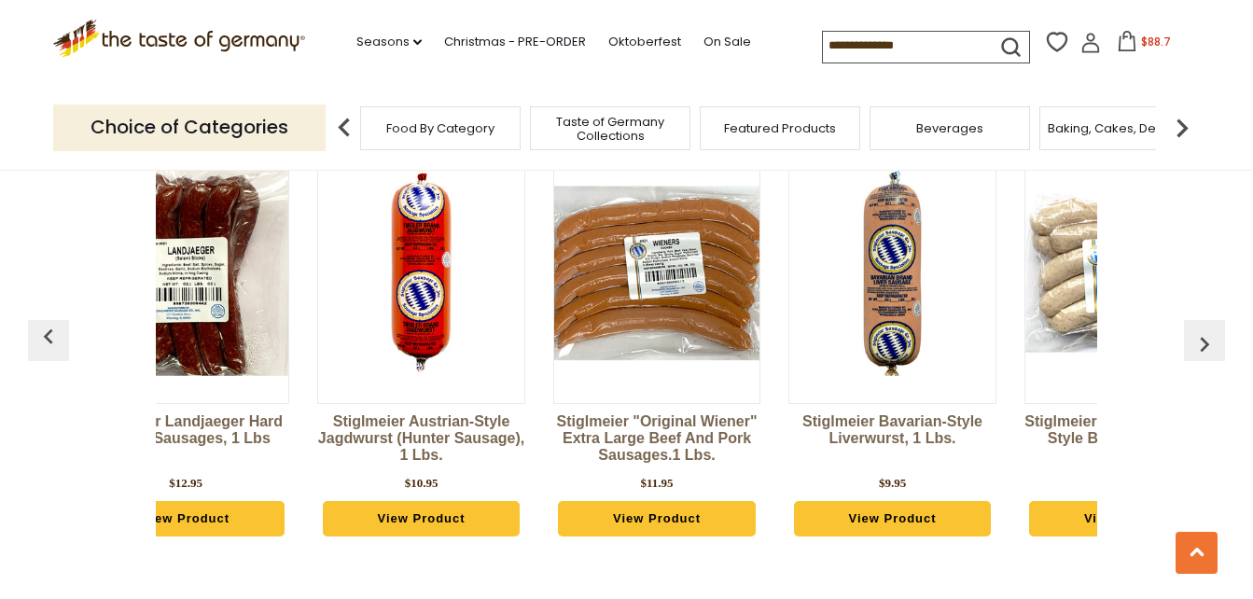
scroll to position [0, 3290]
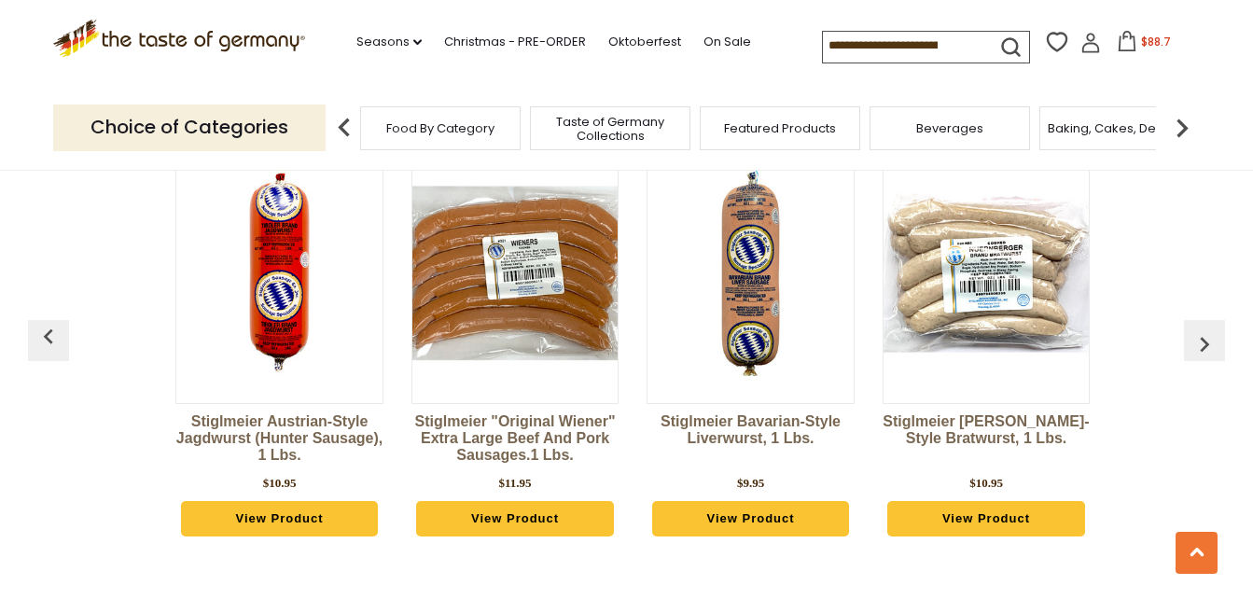
click at [772, 513] on link "View Product" at bounding box center [750, 518] width 197 height 35
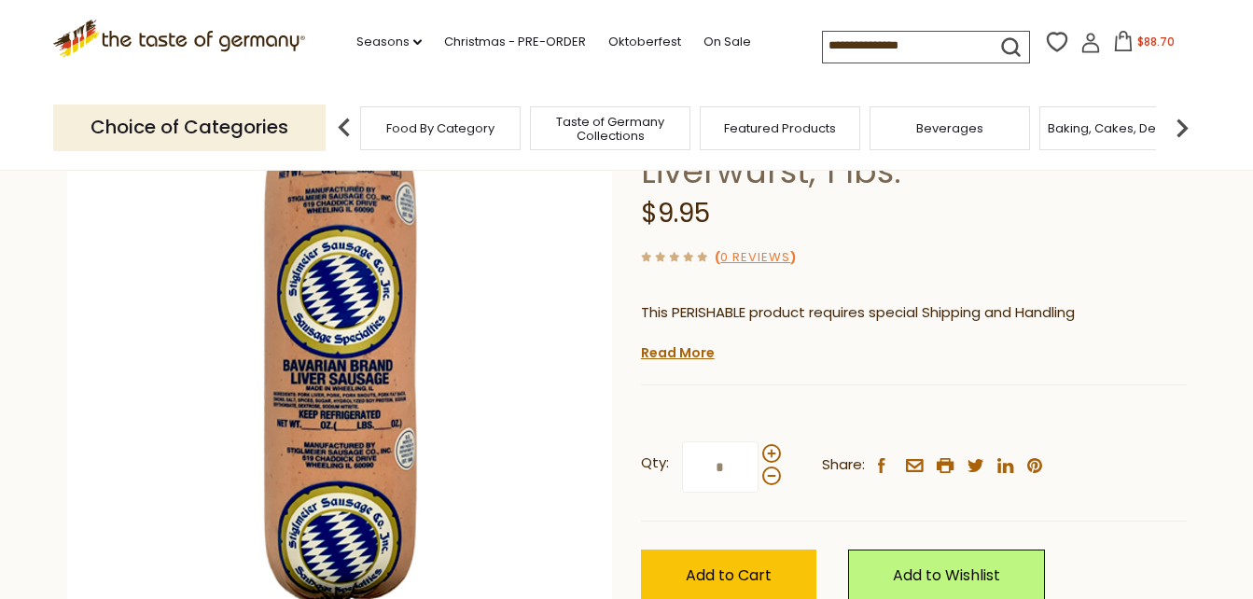
scroll to position [280, 0]
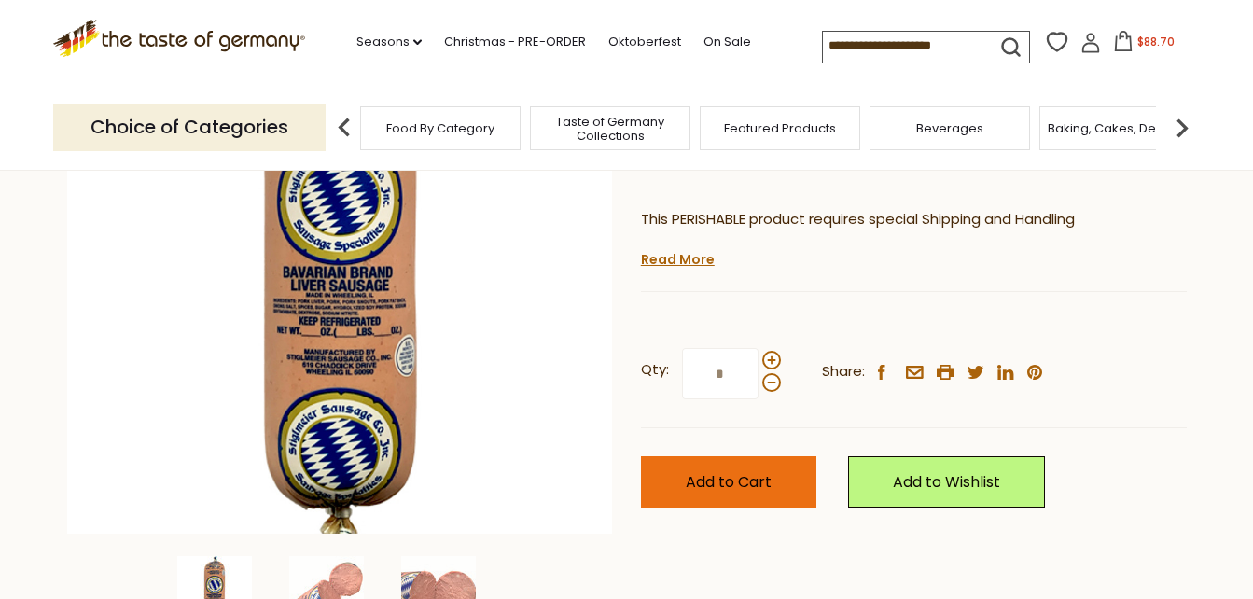
click at [763, 478] on span "Add to Cart" at bounding box center [728, 481] width 86 height 21
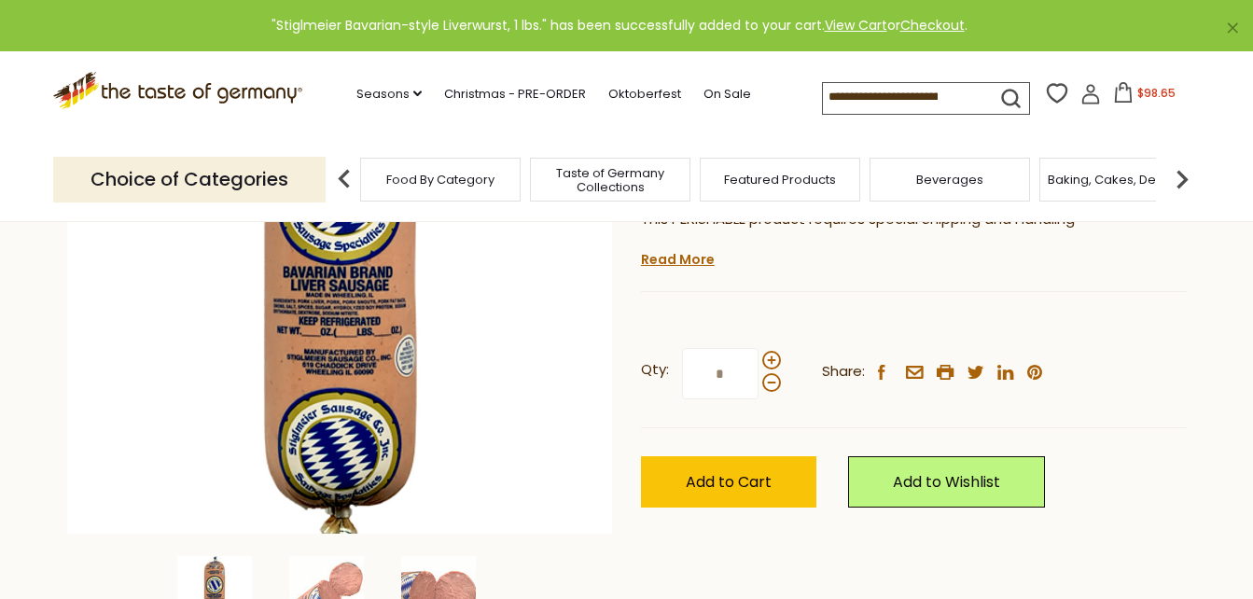
click at [1124, 93] on icon at bounding box center [1123, 92] width 17 height 21
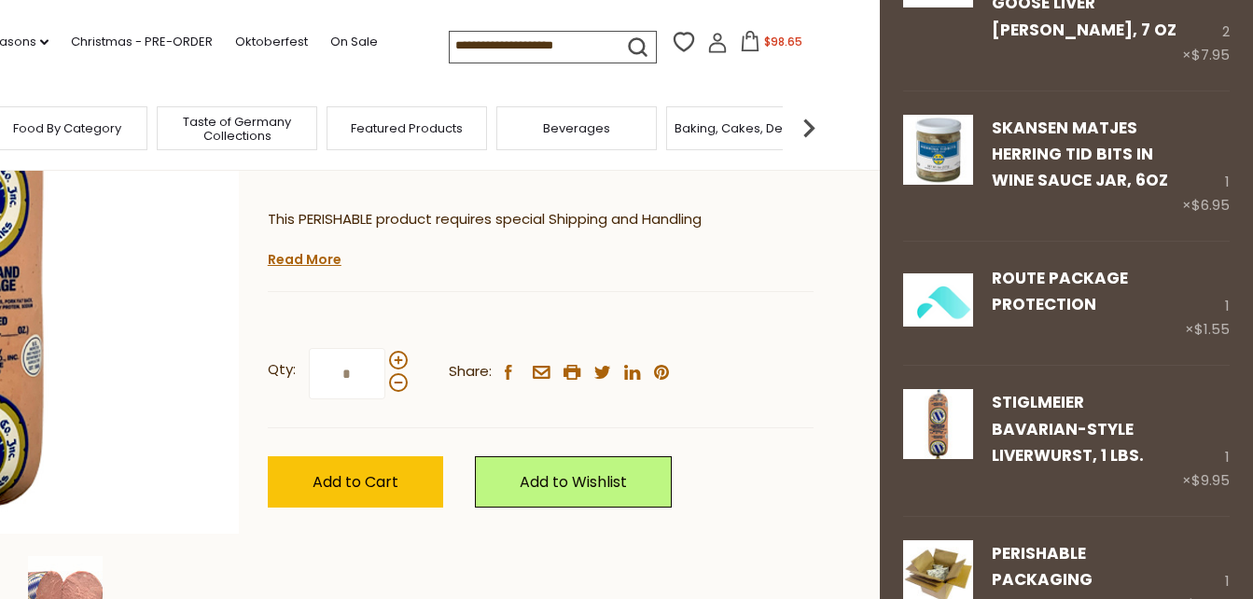
scroll to position [913, 0]
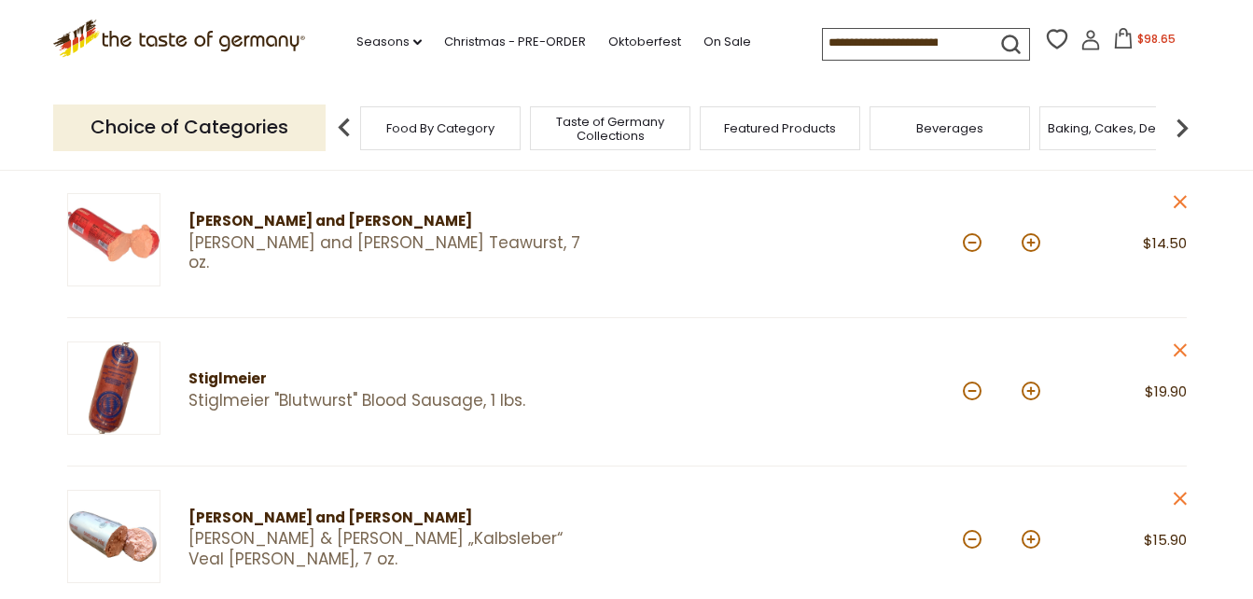
scroll to position [280, 0]
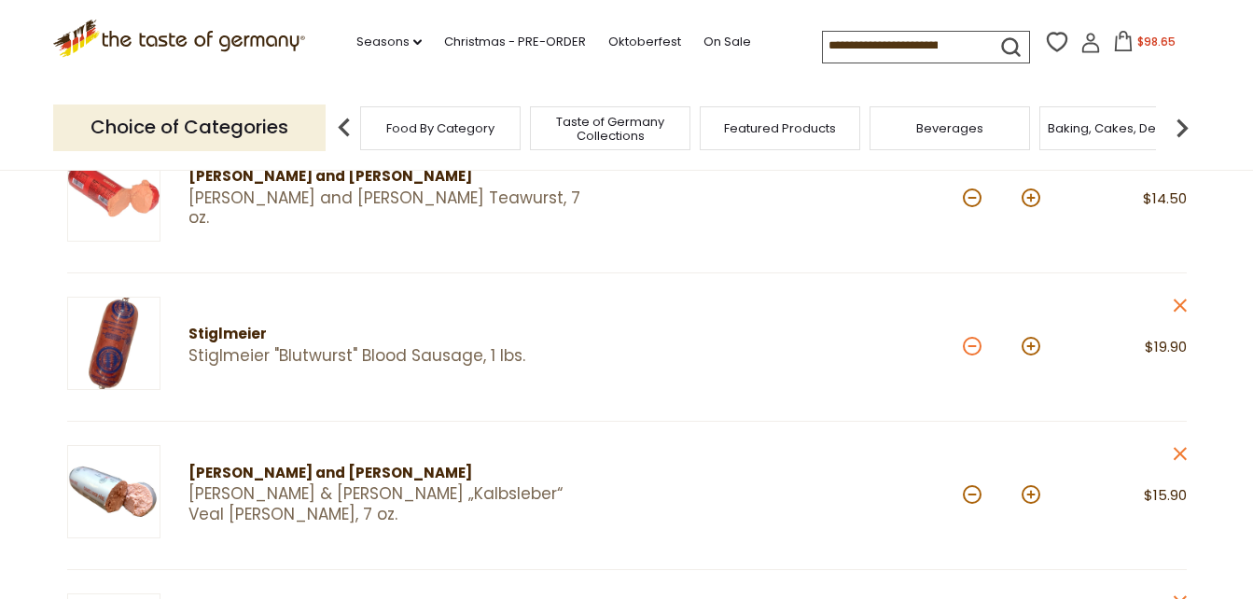
click at [973, 350] on button at bounding box center [971, 346] width 19 height 19
type input "*"
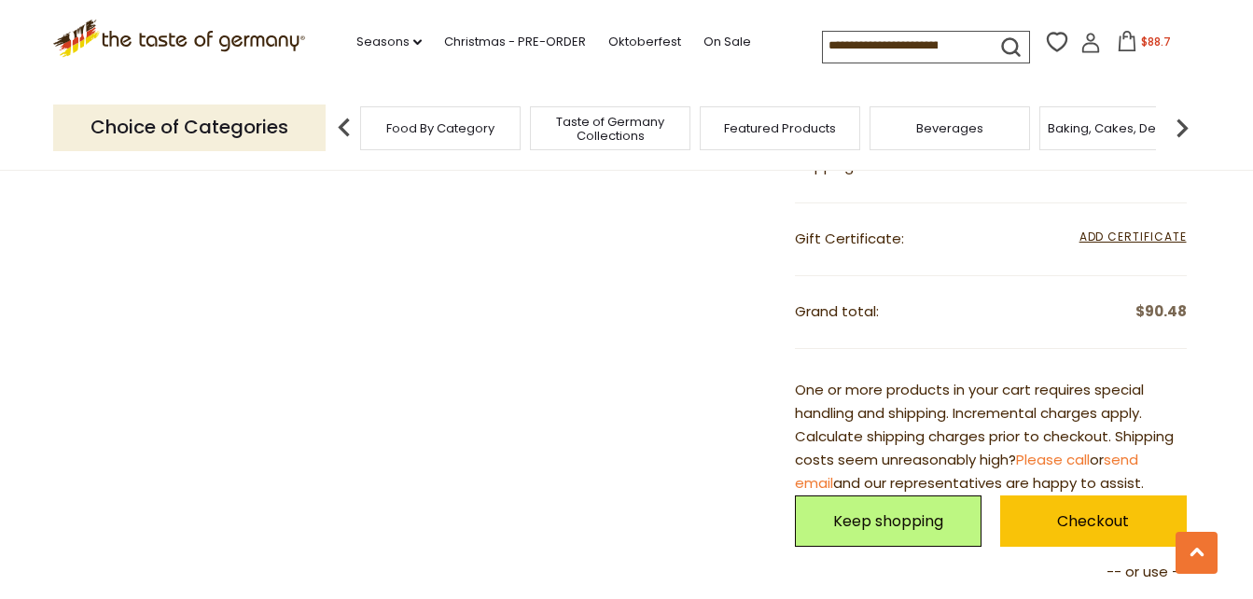
scroll to position [1586, 0]
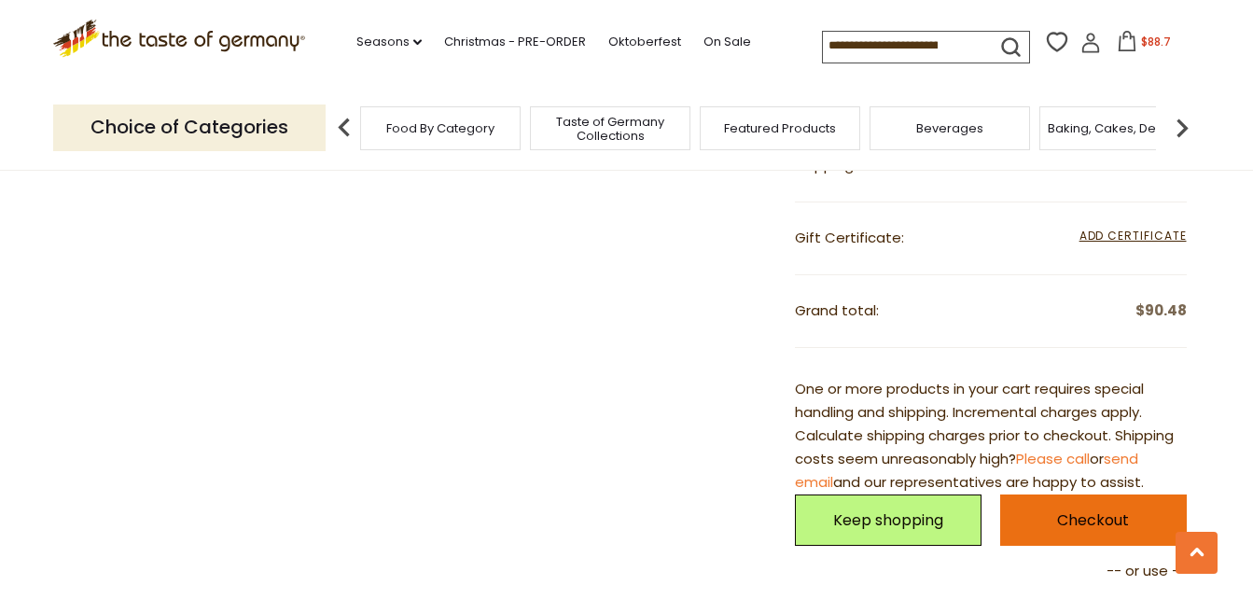
click at [1057, 506] on link "Checkout" at bounding box center [1093, 519] width 187 height 51
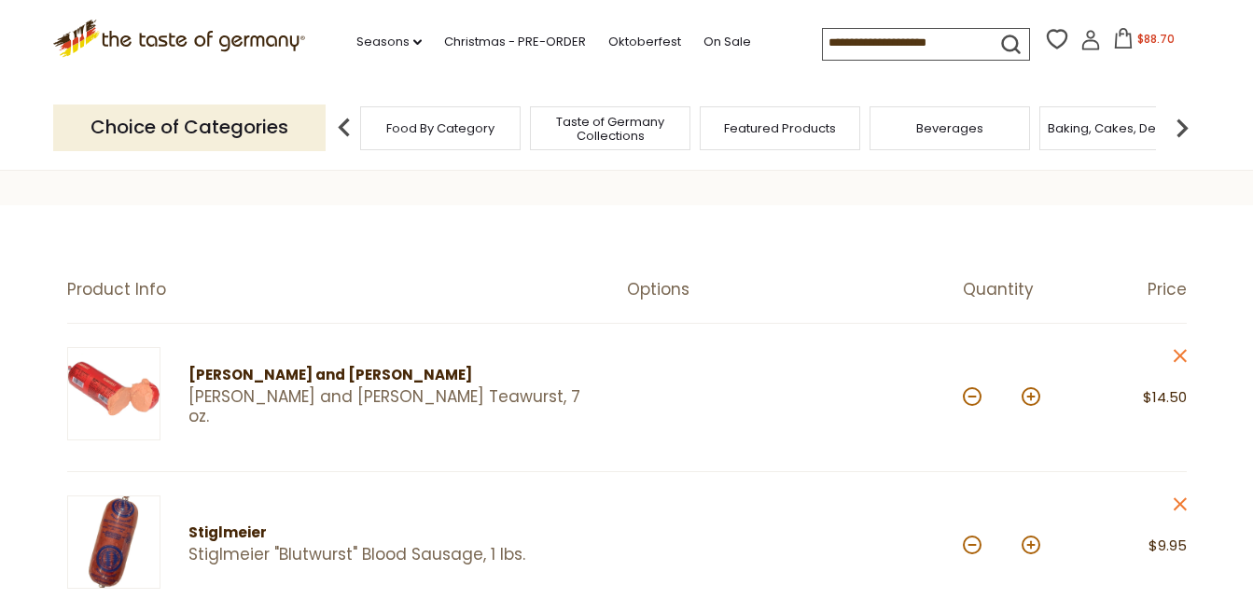
scroll to position [93, 0]
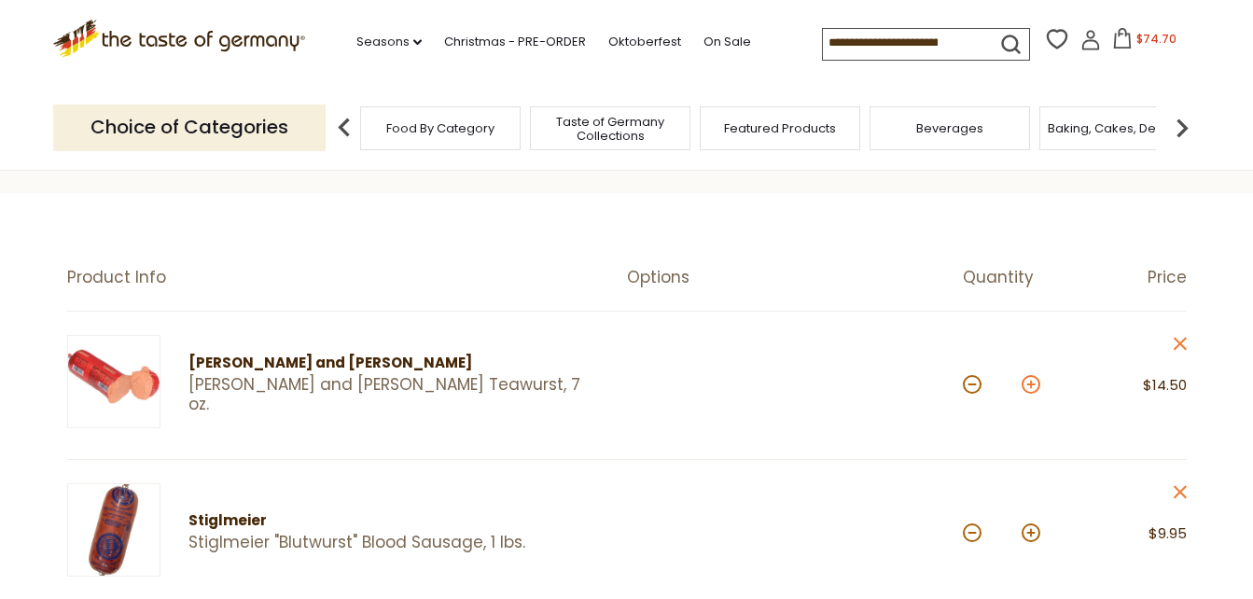
click at [1032, 384] on button at bounding box center [1030, 384] width 19 height 19
type input "*"
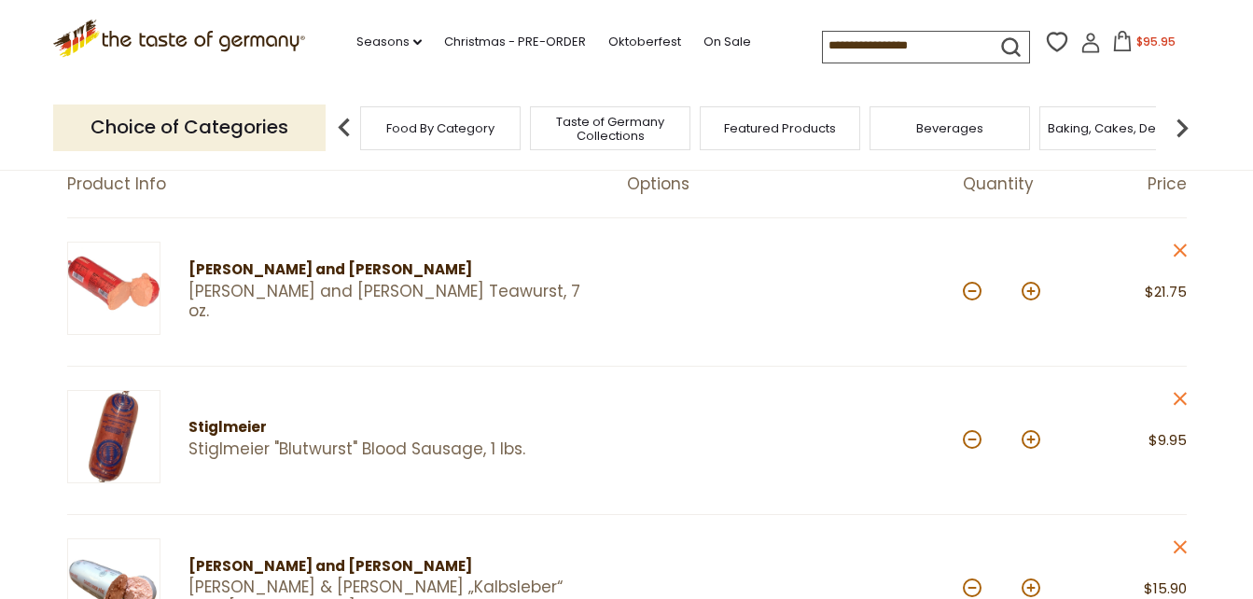
click at [1030, 439] on button at bounding box center [1030, 439] width 19 height 19
type input "*"
click at [1139, 41] on span "$105.90" at bounding box center [1155, 42] width 43 height 16
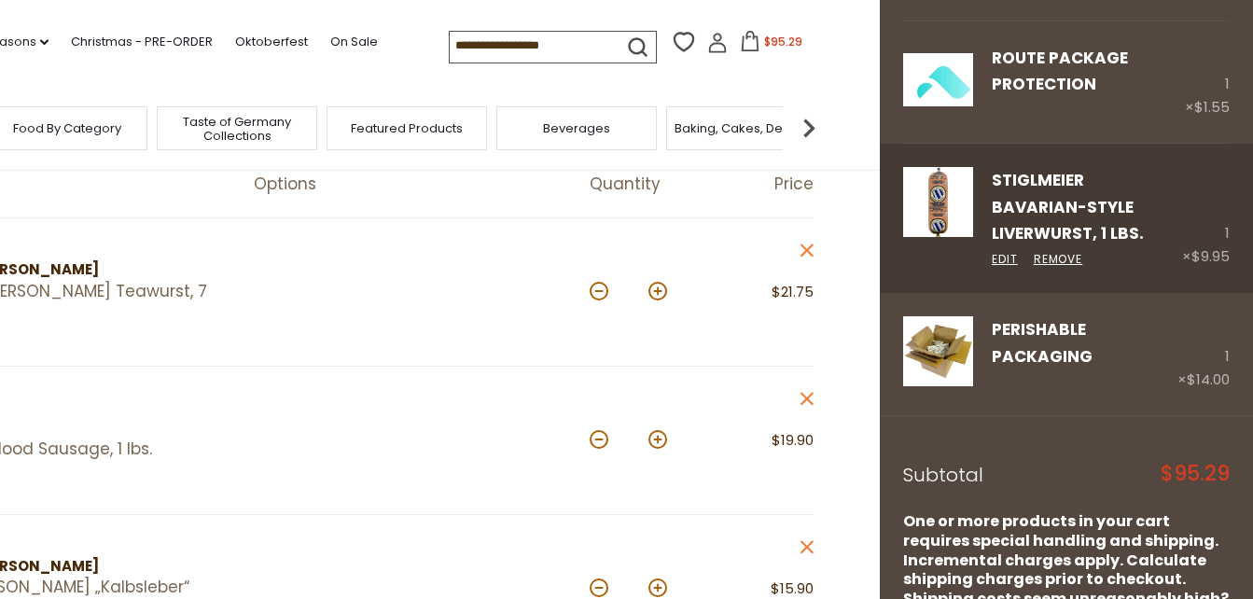
scroll to position [900, 0]
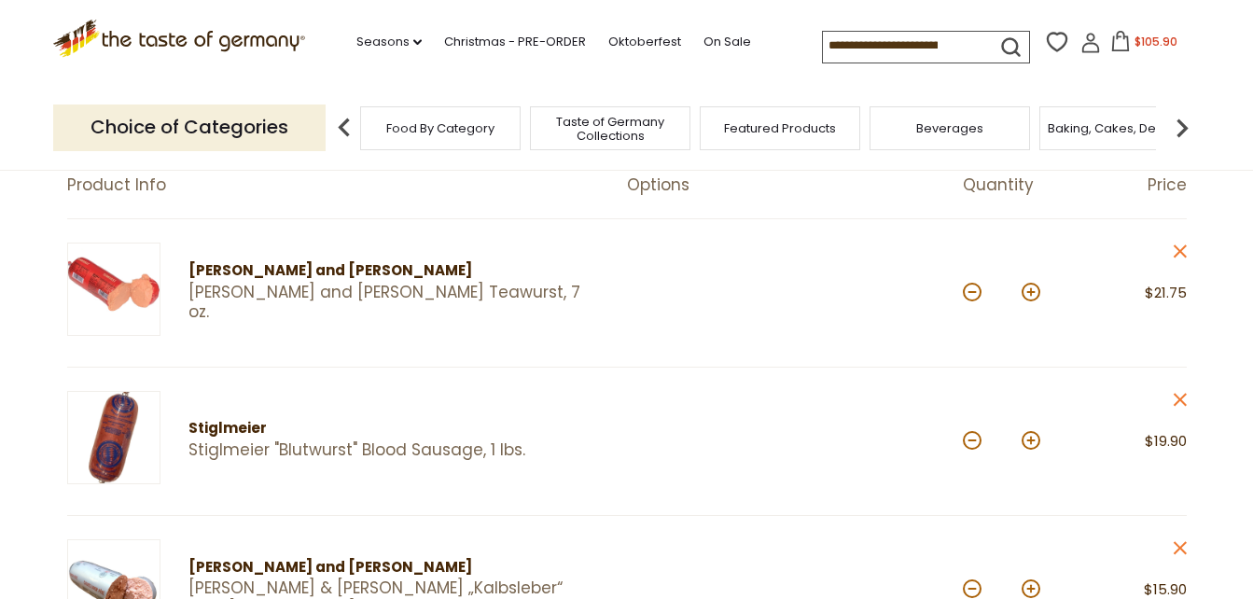
scroll to position [187, 0]
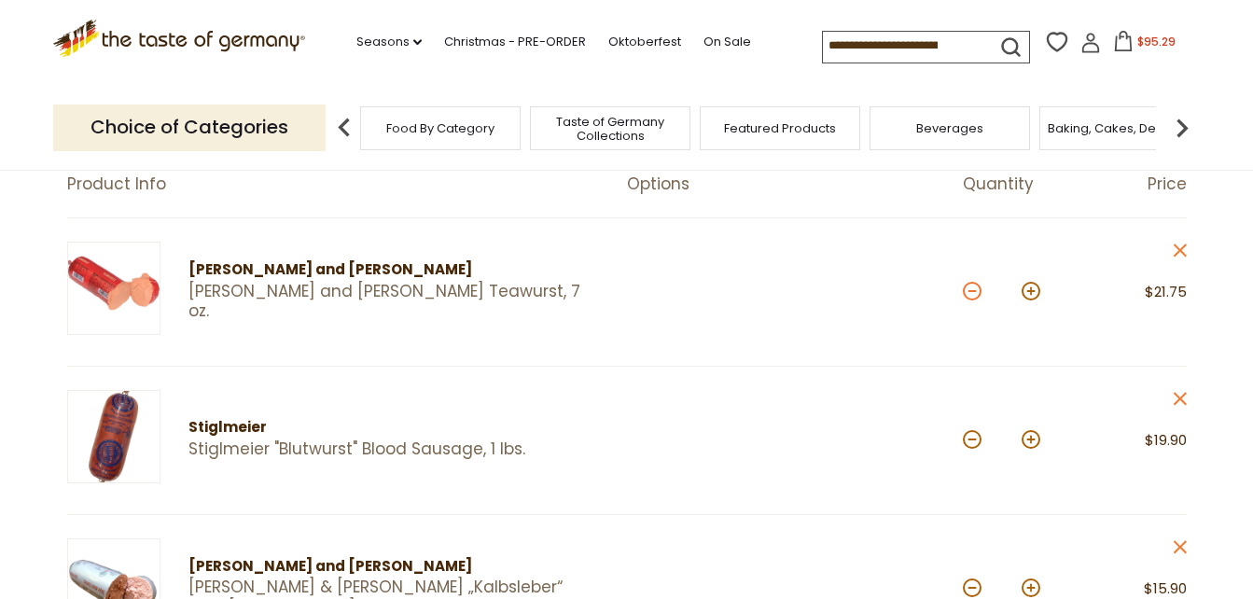
click at [973, 294] on button at bounding box center [971, 291] width 19 height 19
type input "*"
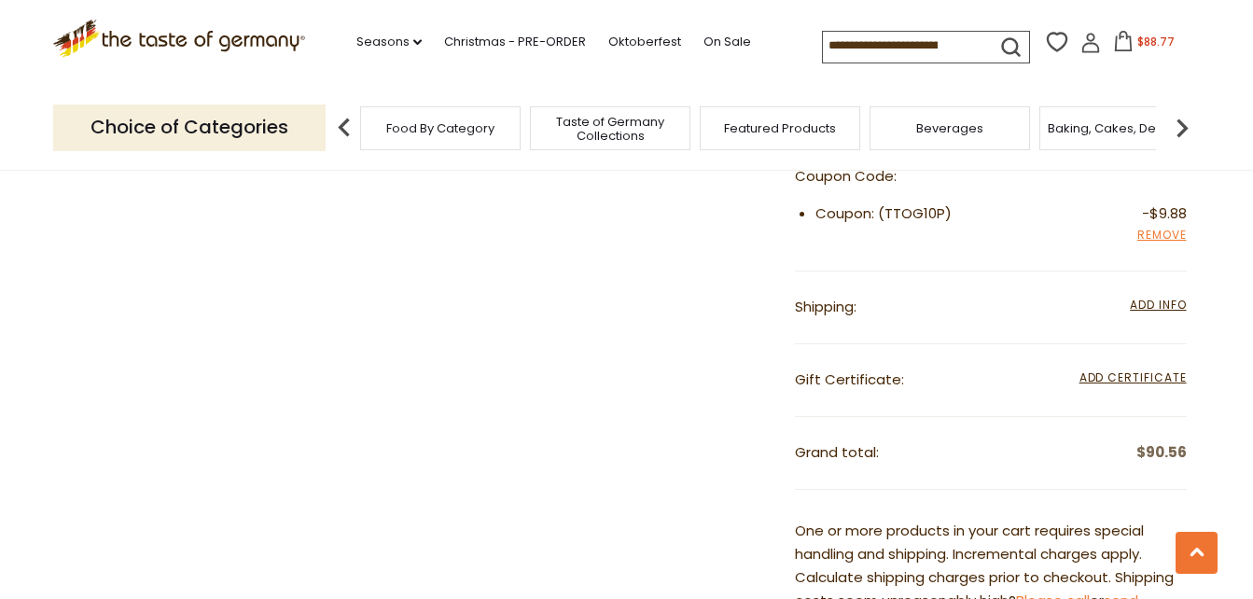
scroll to position [1679, 0]
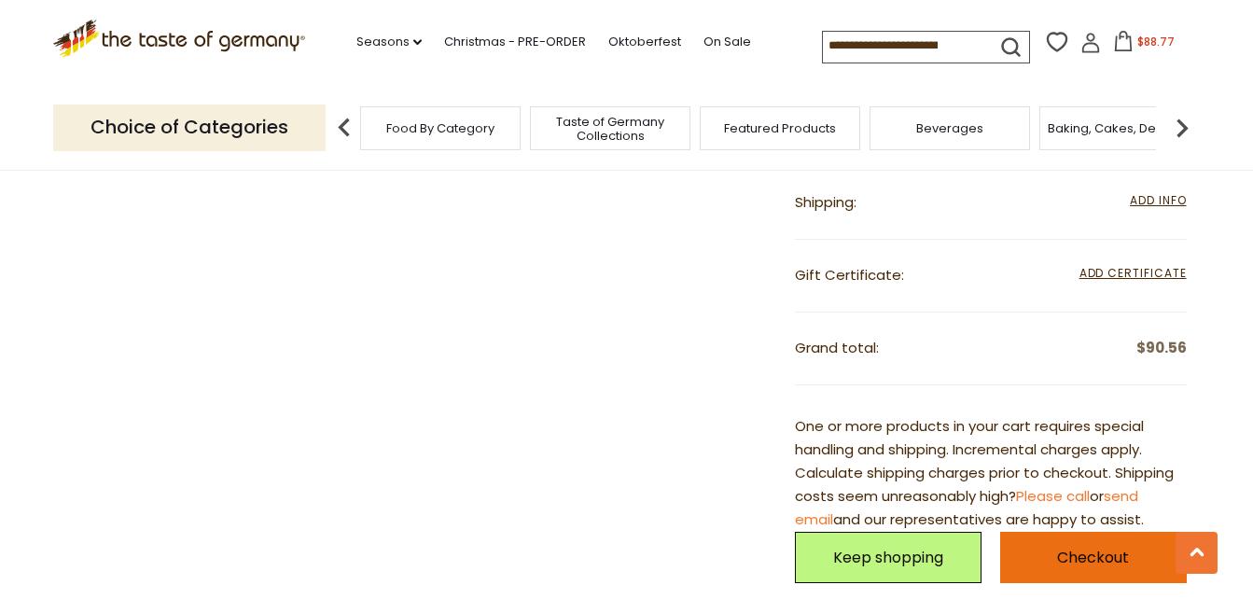
click at [1059, 561] on link "Checkout" at bounding box center [1093, 557] width 187 height 51
